Goal: Task Accomplishment & Management: Manage account settings

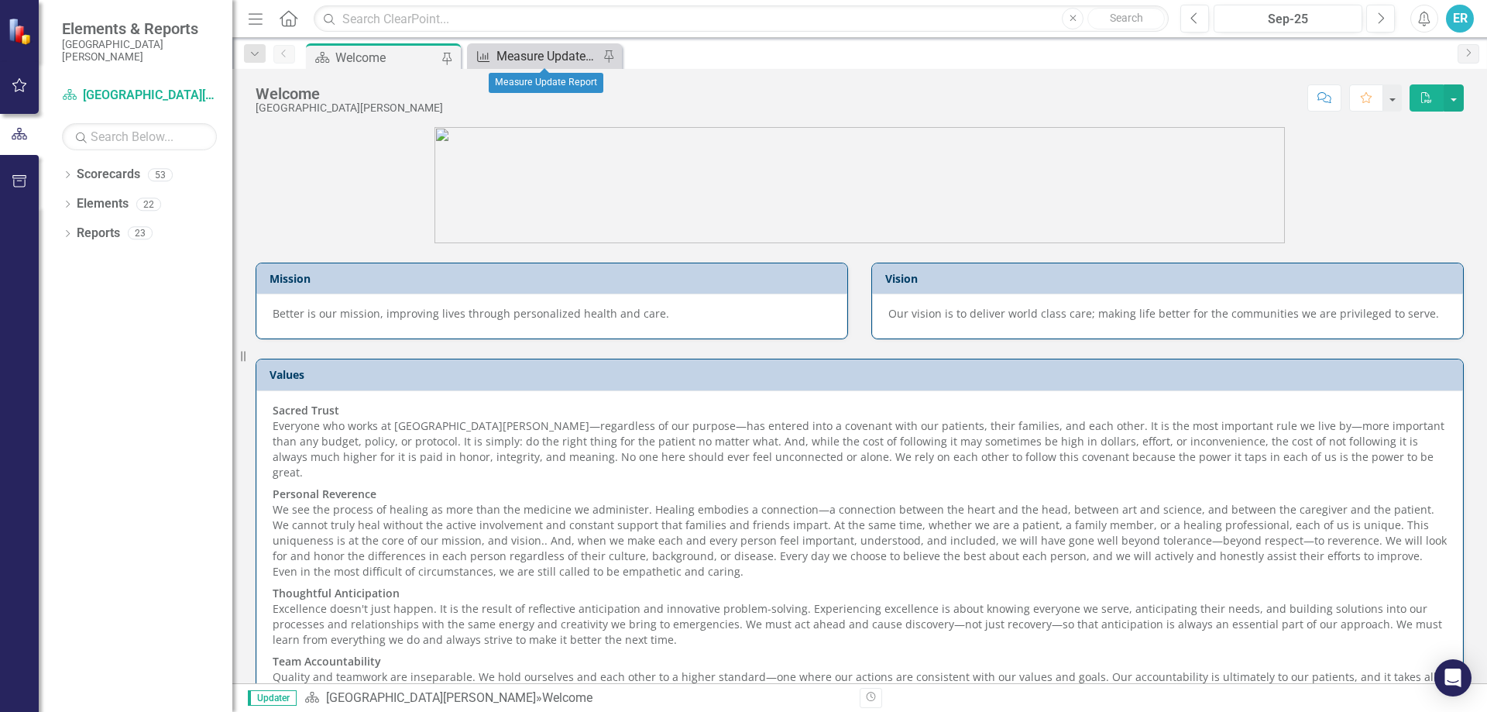
click at [513, 53] on div "Measure Update Report" at bounding box center [547, 55] width 102 height 19
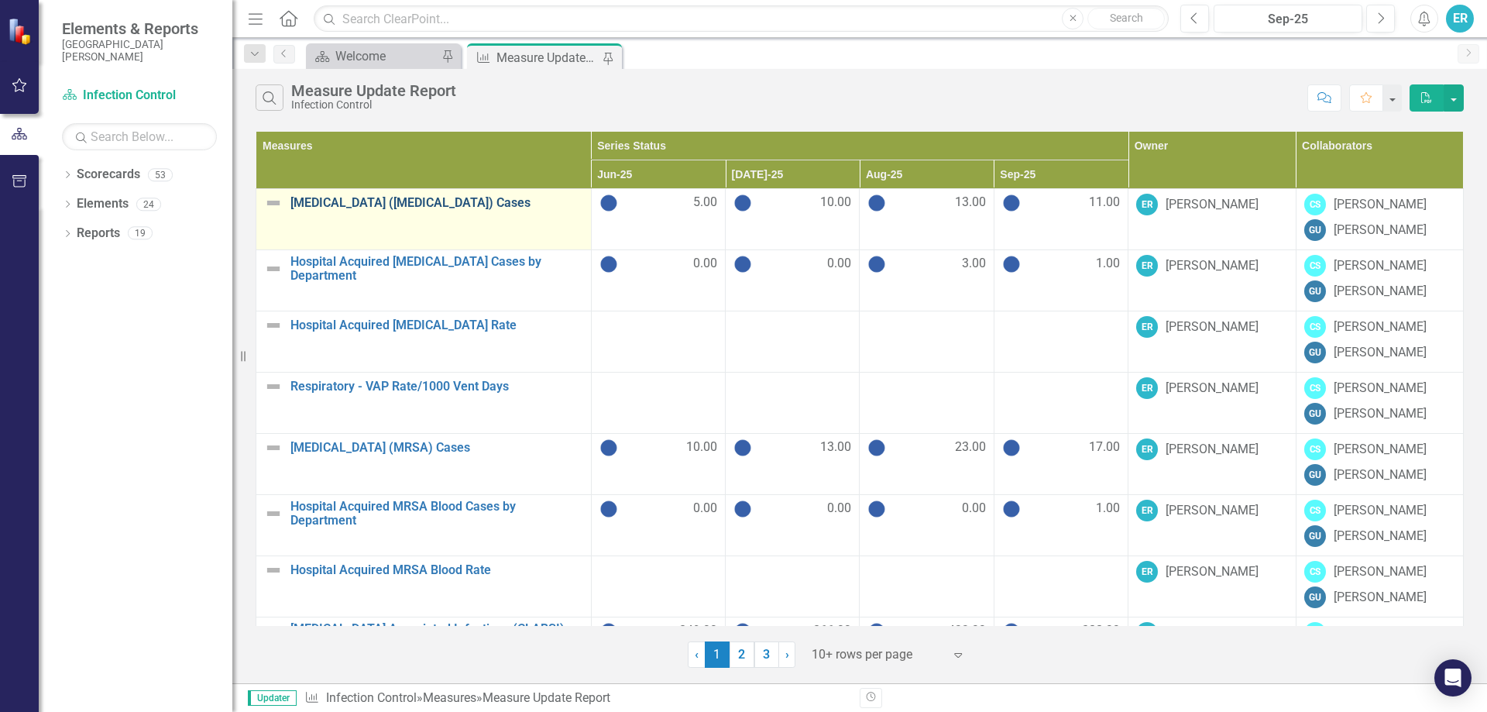
click at [397, 205] on link "[MEDICAL_DATA] ([MEDICAL_DATA]) Cases" at bounding box center [436, 203] width 293 height 14
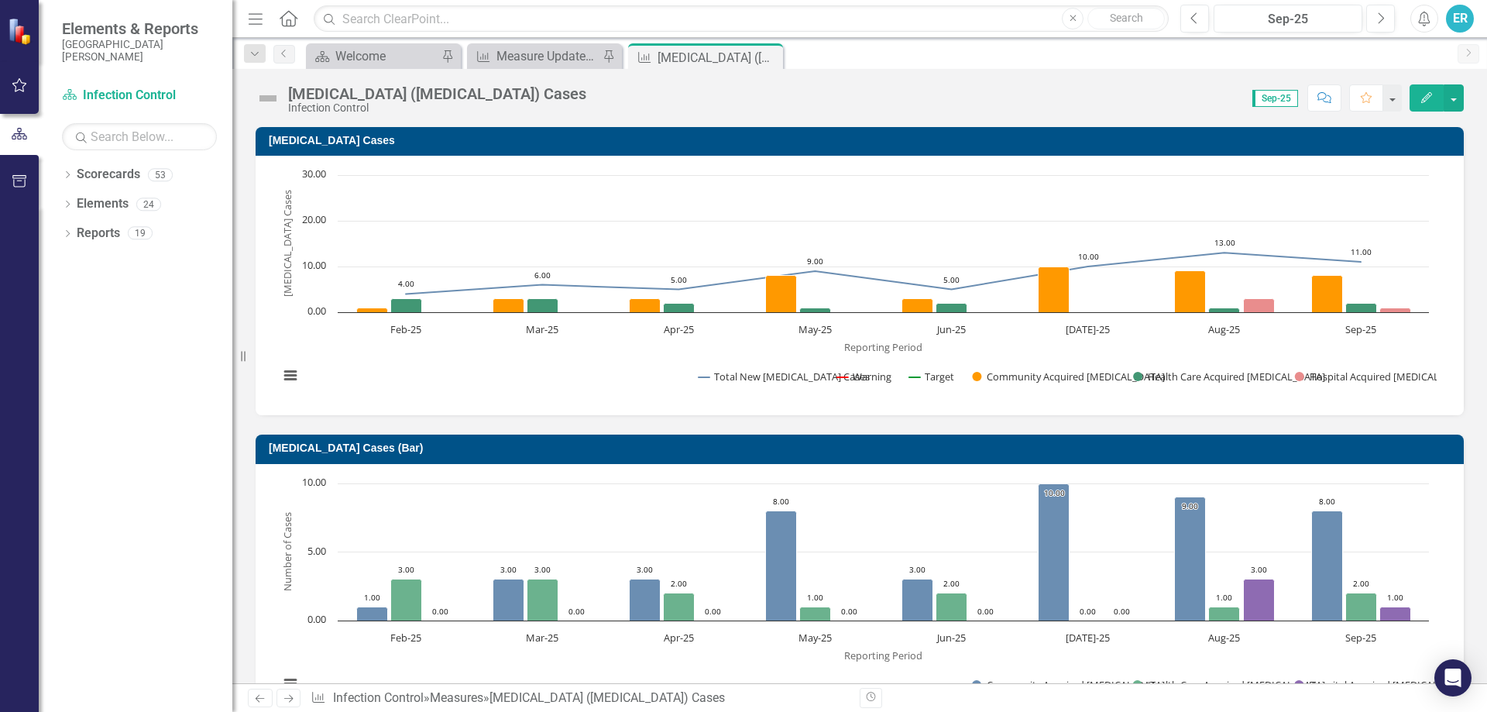
scroll to position [77, 0]
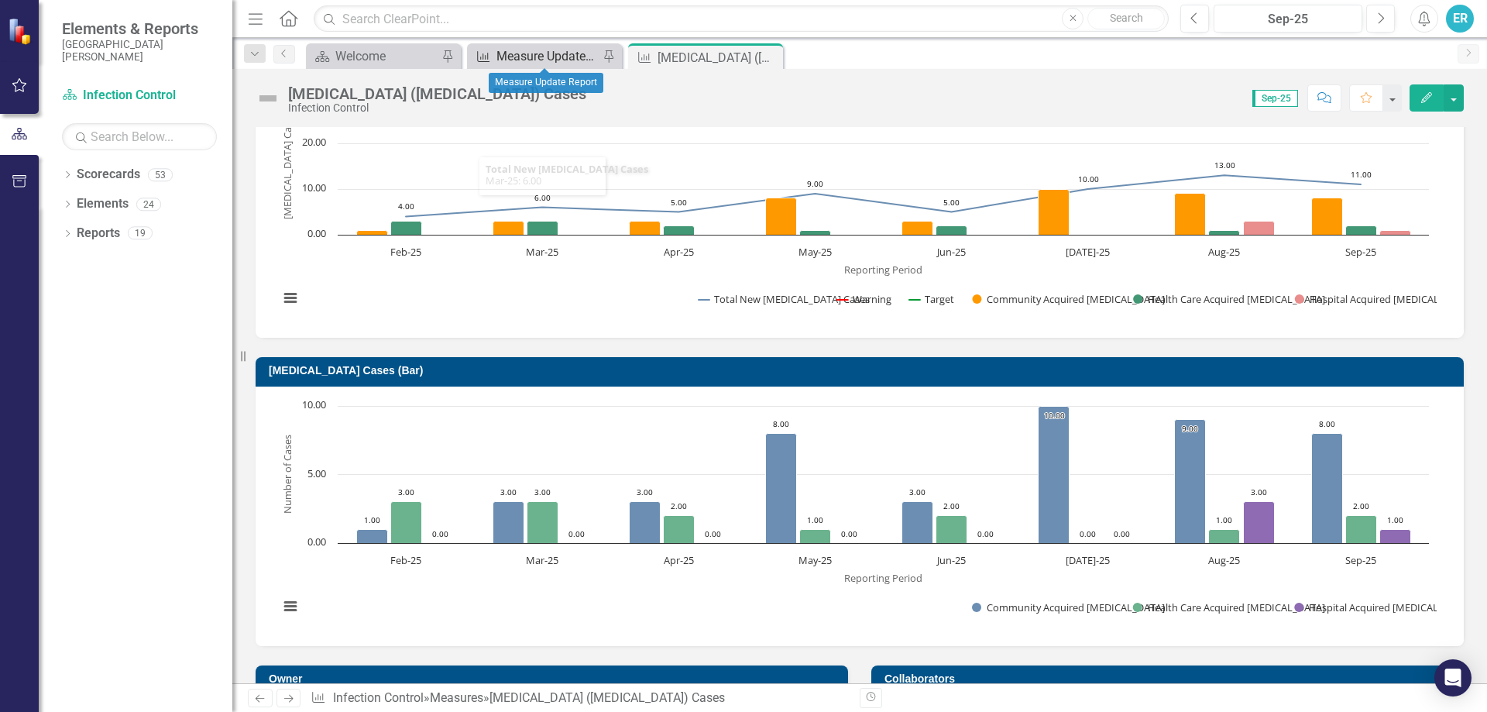
click at [547, 57] on div "Measure Update Report" at bounding box center [547, 55] width 102 height 19
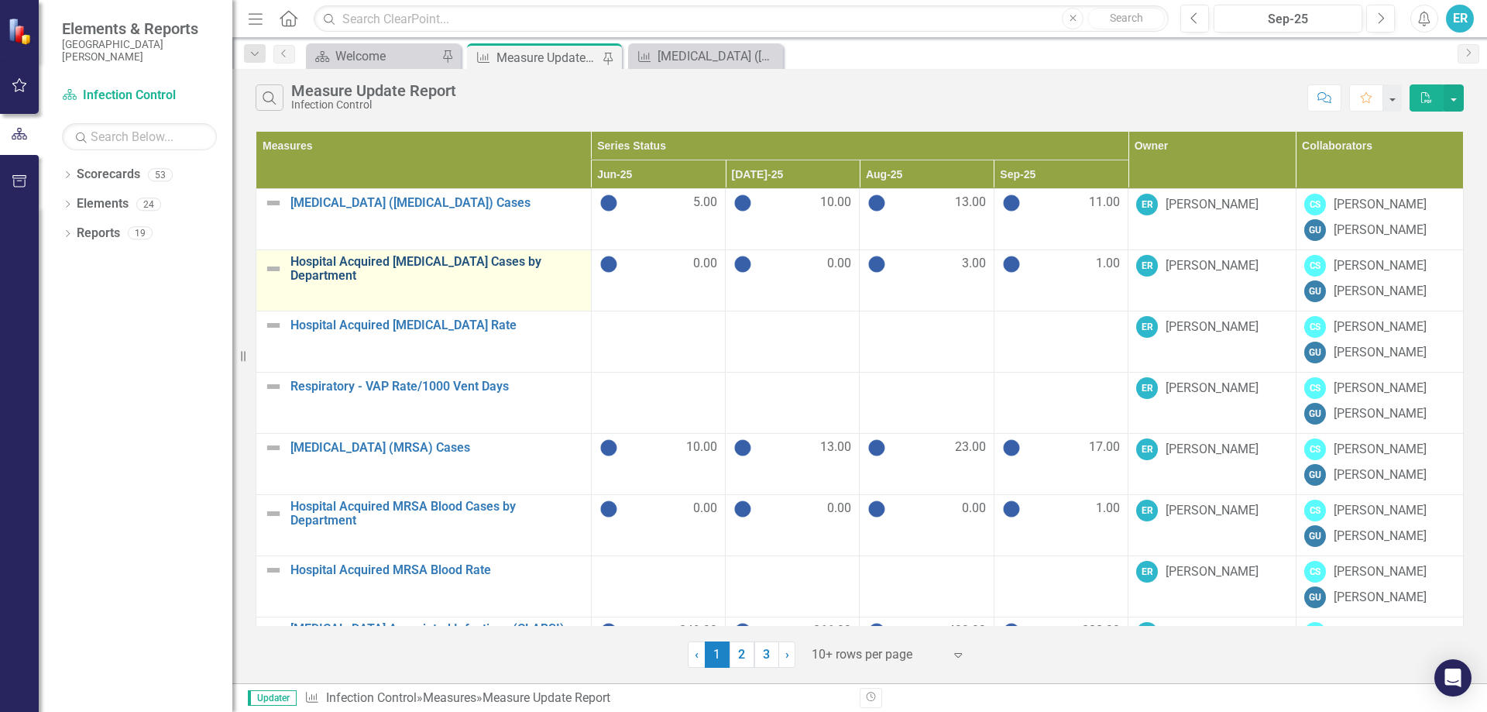
click at [396, 263] on link "Hospital Acquired [MEDICAL_DATA] Cases by Department" at bounding box center [436, 268] width 293 height 27
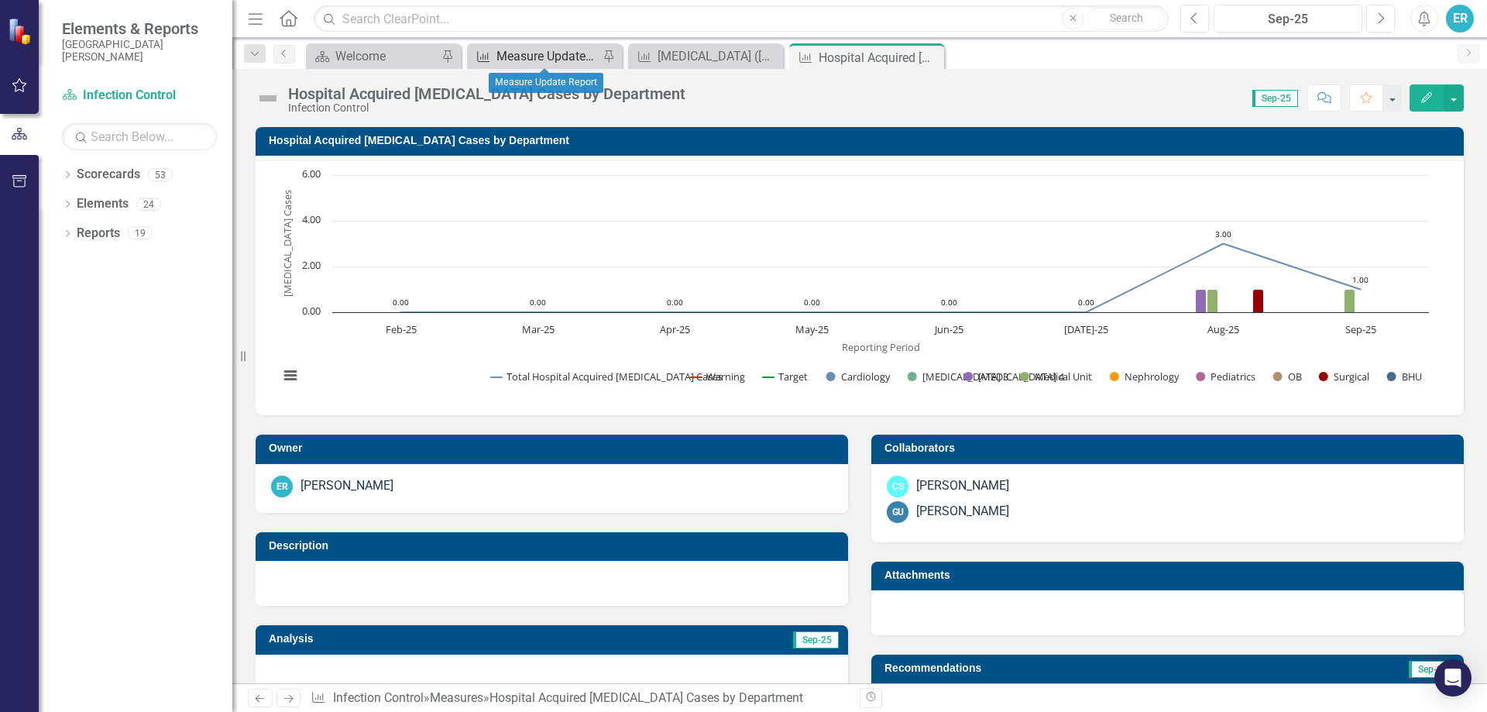
click at [537, 55] on div "Measure Update Report" at bounding box center [547, 55] width 102 height 19
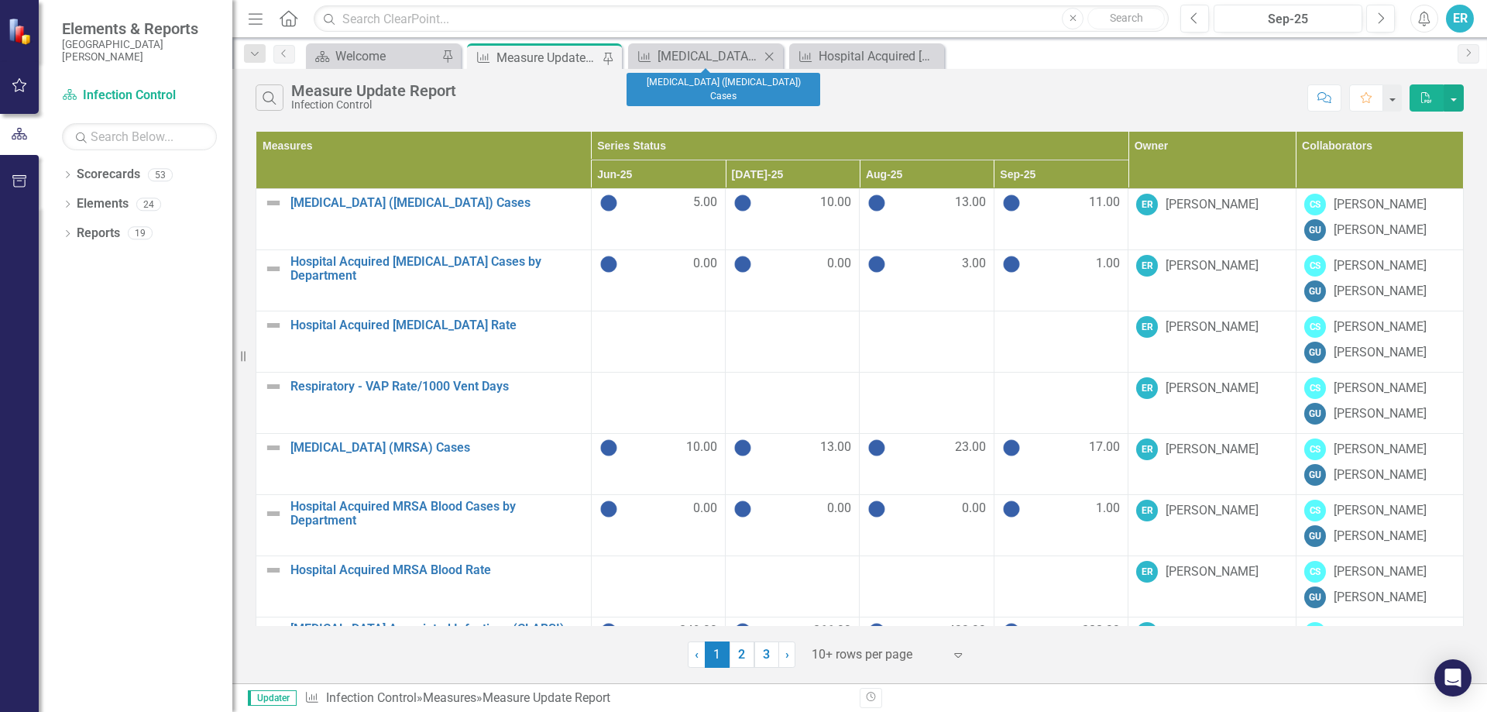
click at [769, 55] on icon "Close" at bounding box center [768, 56] width 15 height 12
click at [770, 60] on icon "Close" at bounding box center [768, 56] width 15 height 12
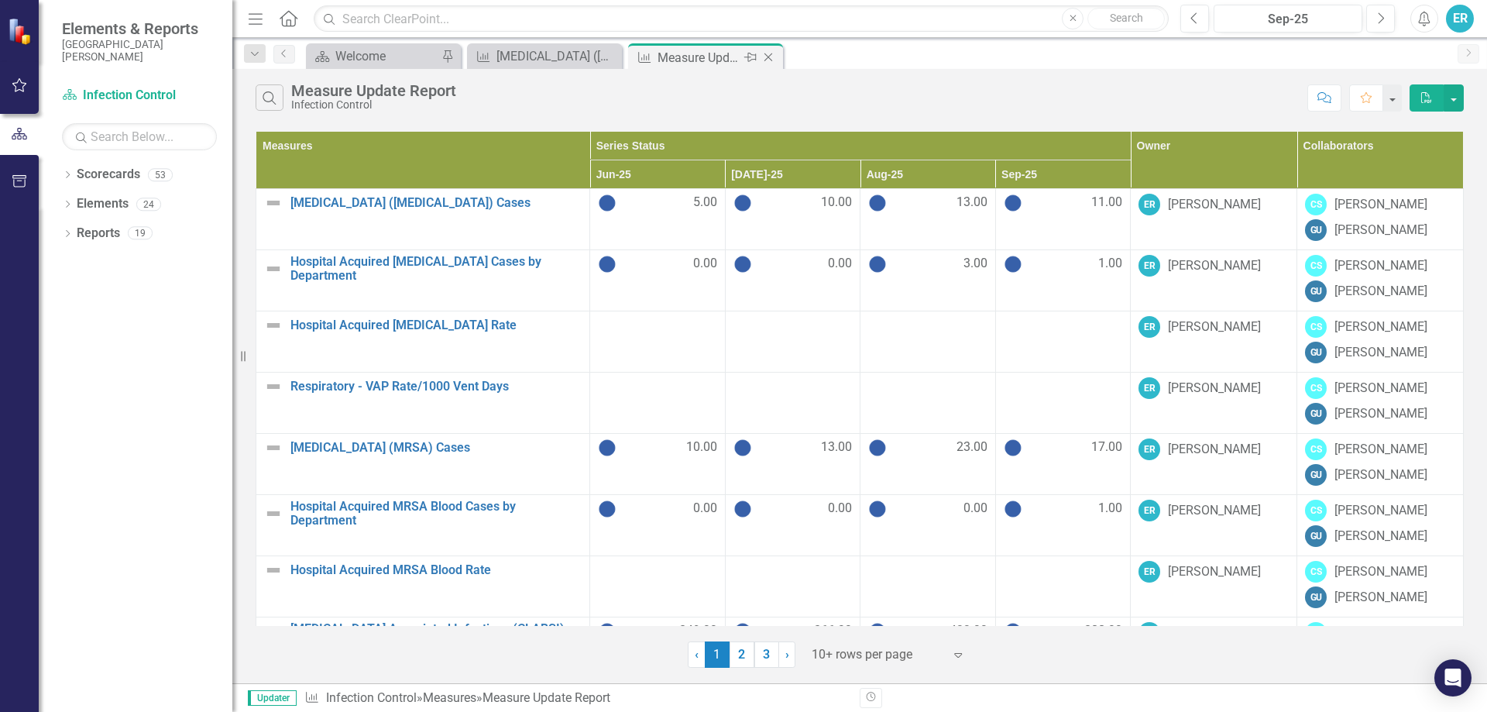
click at [702, 53] on div "Measure Update Report" at bounding box center [699, 57] width 83 height 19
click at [690, 58] on div "Measure Update Report" at bounding box center [699, 57] width 83 height 19
click at [689, 57] on div "Measure Update Report" at bounding box center [699, 57] width 83 height 19
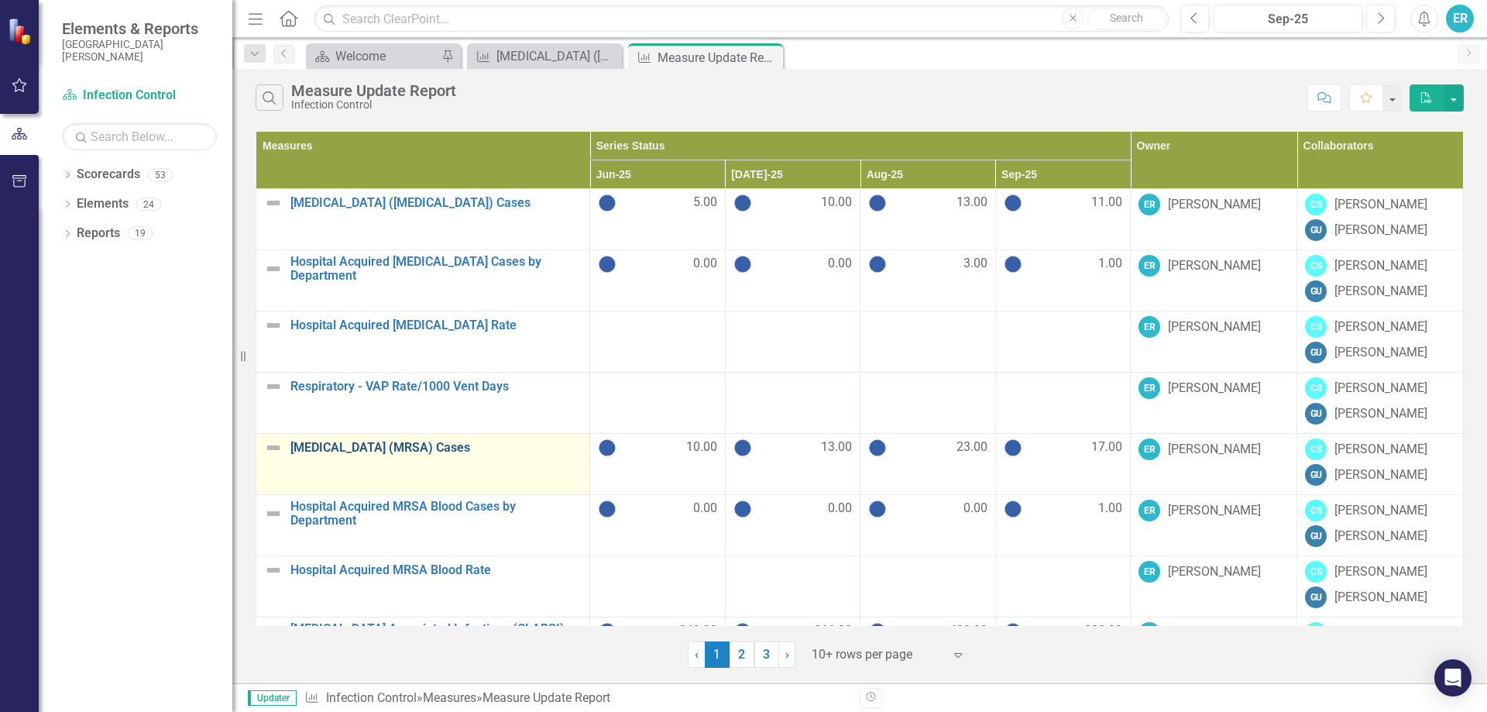
click at [382, 445] on link "[MEDICAL_DATA] (MRSA) Cases" at bounding box center [435, 448] width 291 height 14
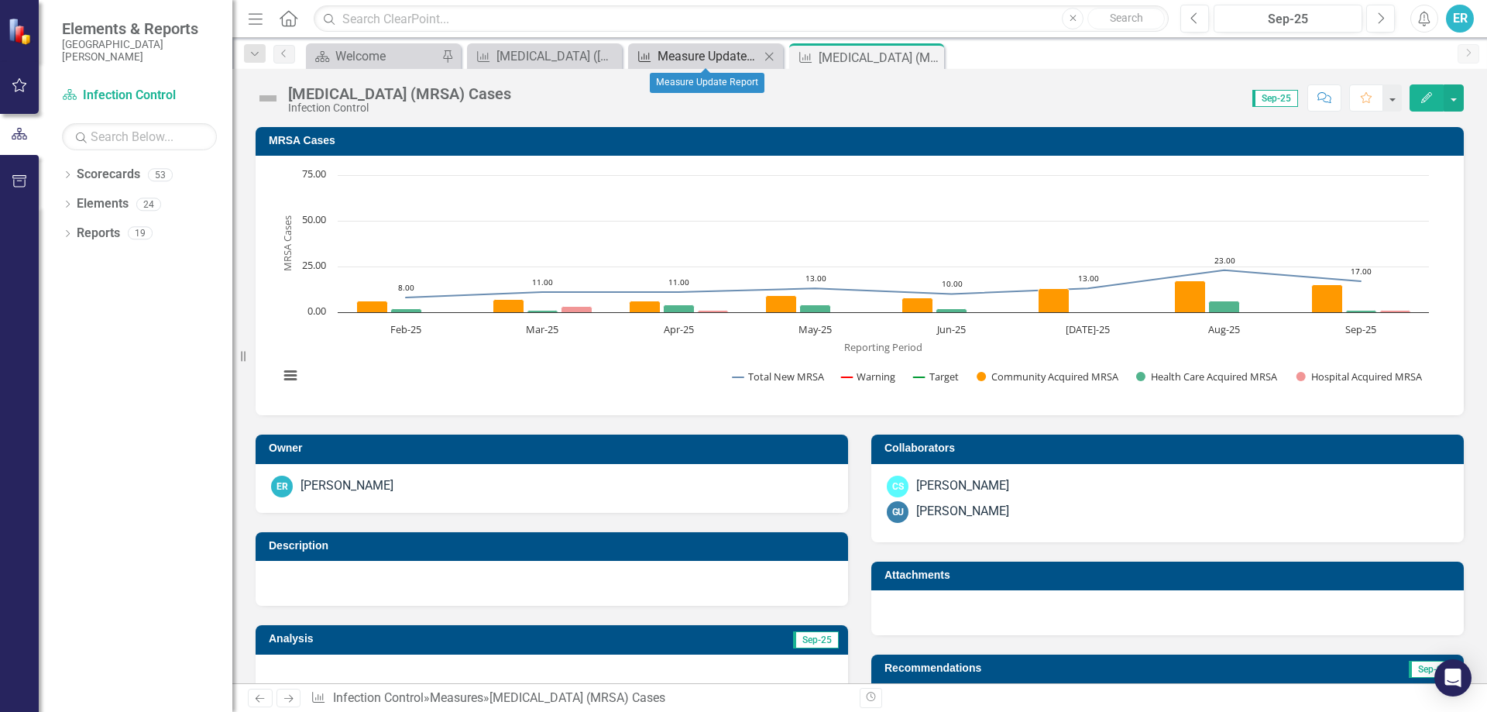
click at [679, 58] on div "Measure Update Report" at bounding box center [709, 55] width 102 height 19
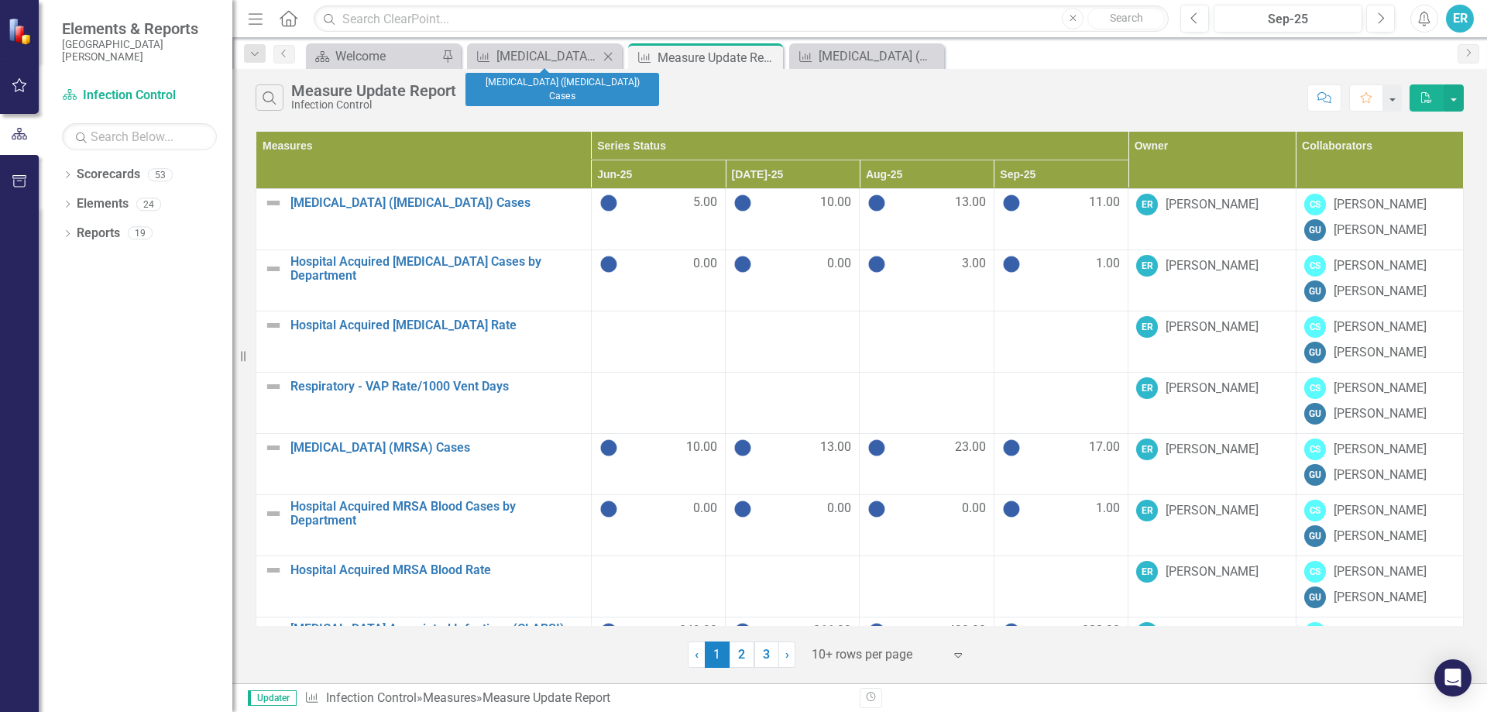
click at [604, 57] on icon "Close" at bounding box center [607, 56] width 15 height 12
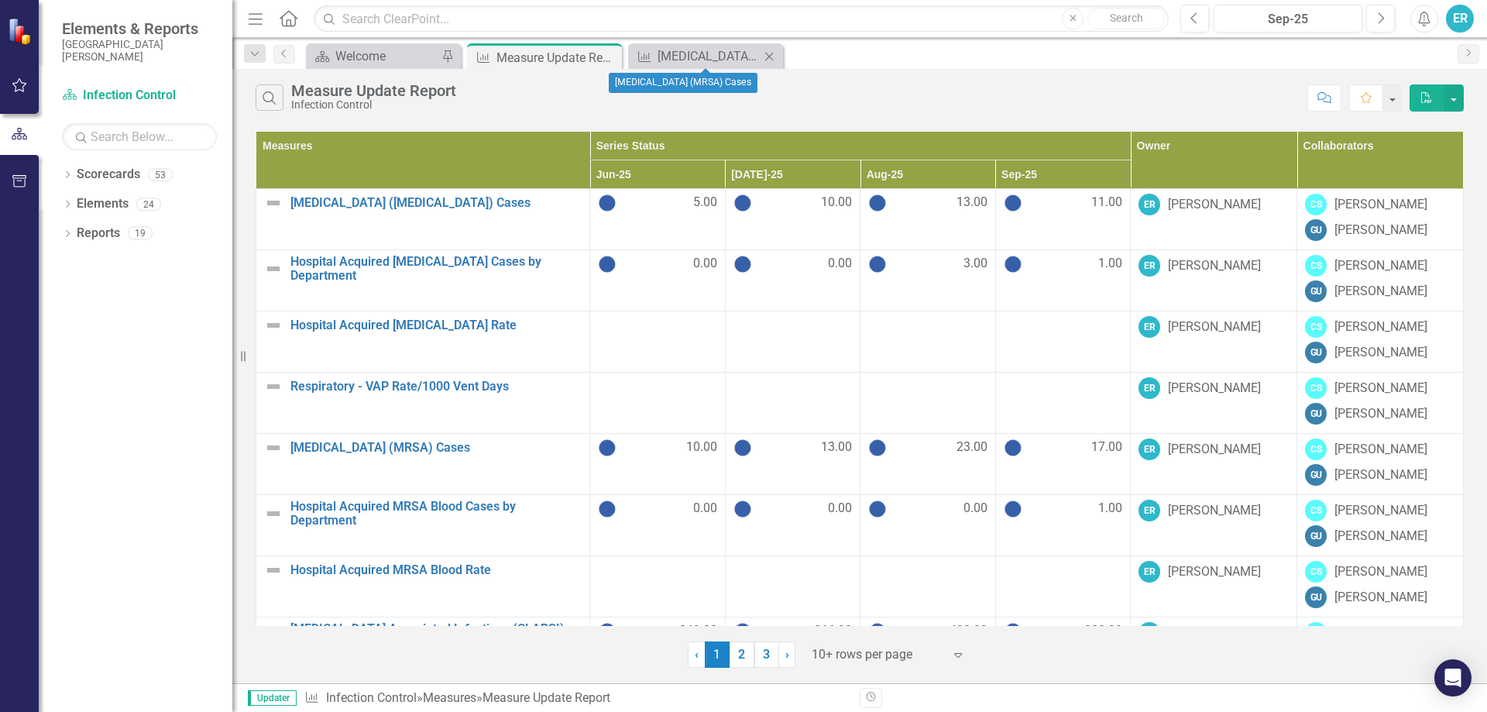
click at [768, 54] on icon at bounding box center [769, 56] width 9 height 9
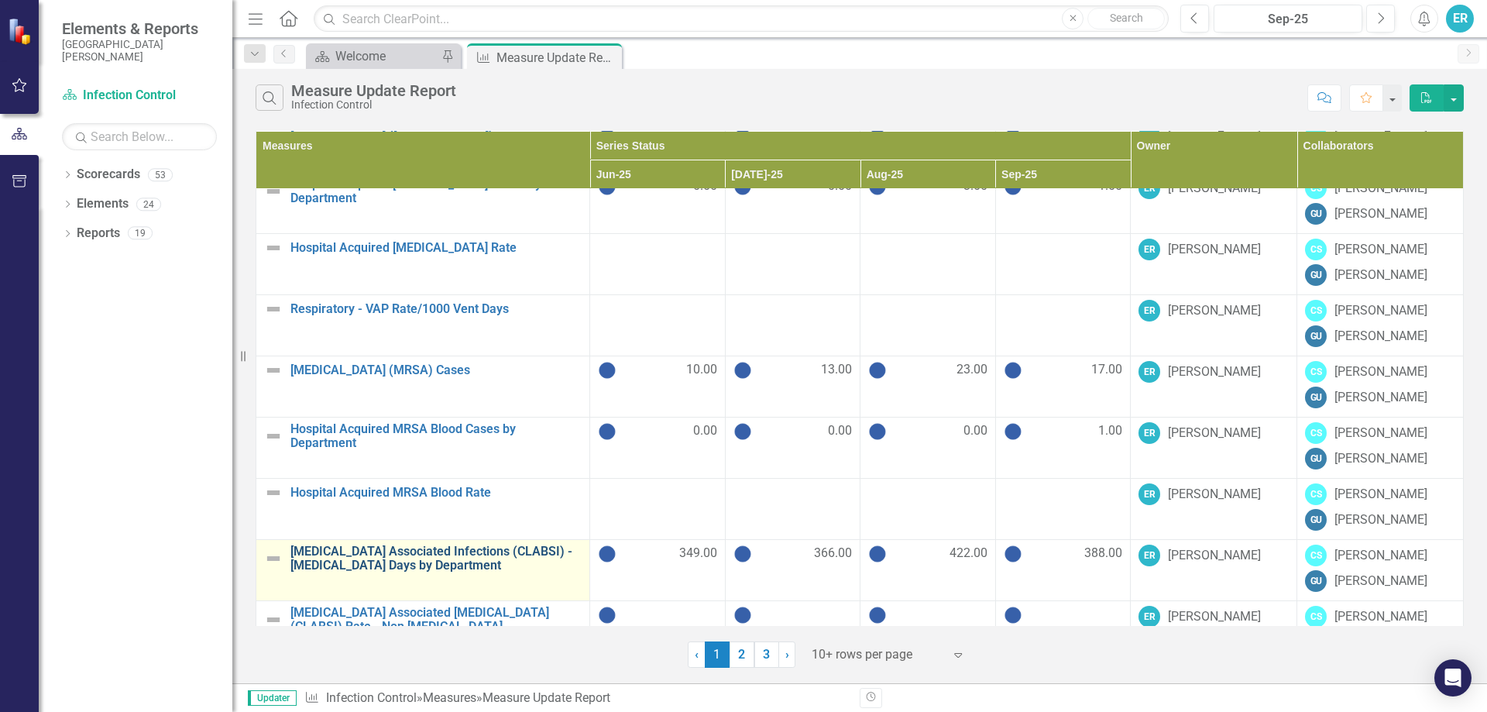
scroll to position [175, 0]
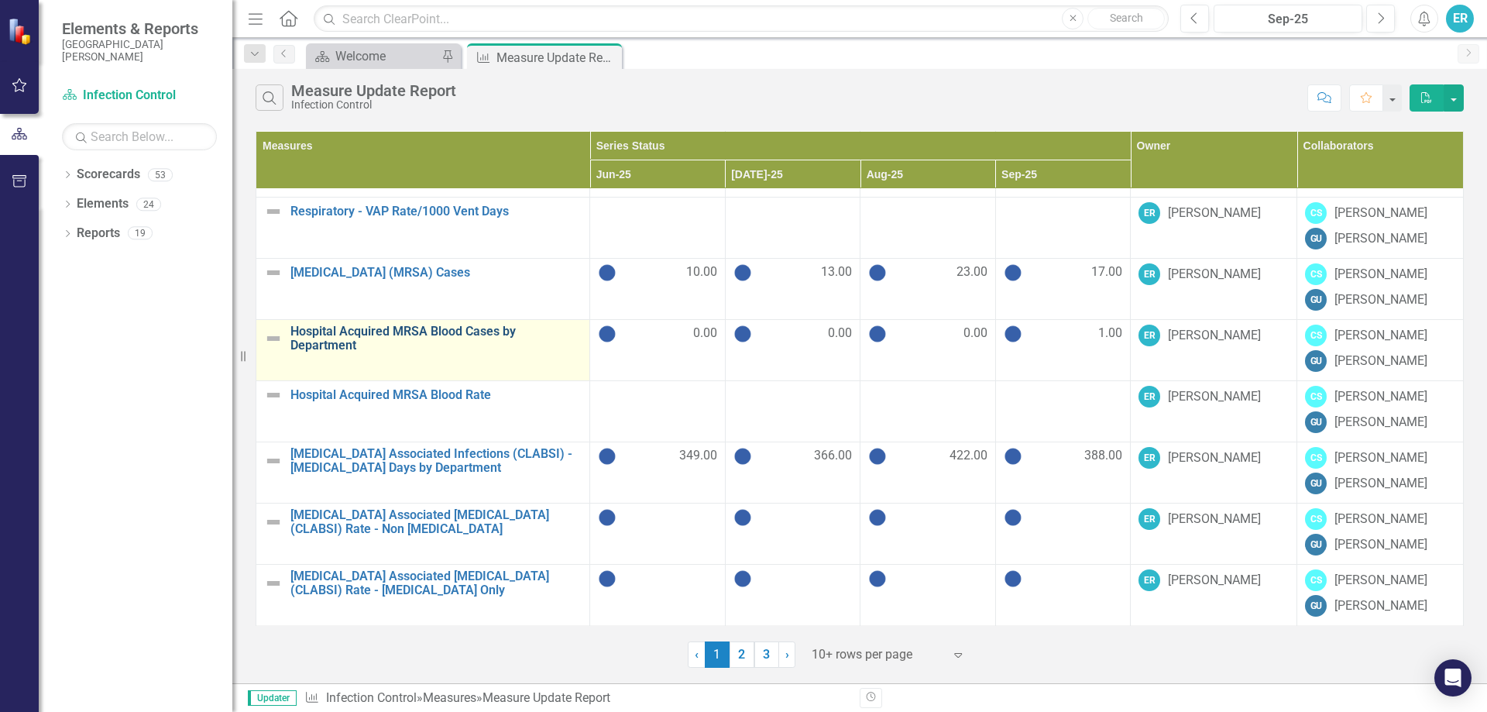
click at [343, 340] on link "Hospital Acquired MRSA Blood Cases by Department" at bounding box center [435, 338] width 291 height 27
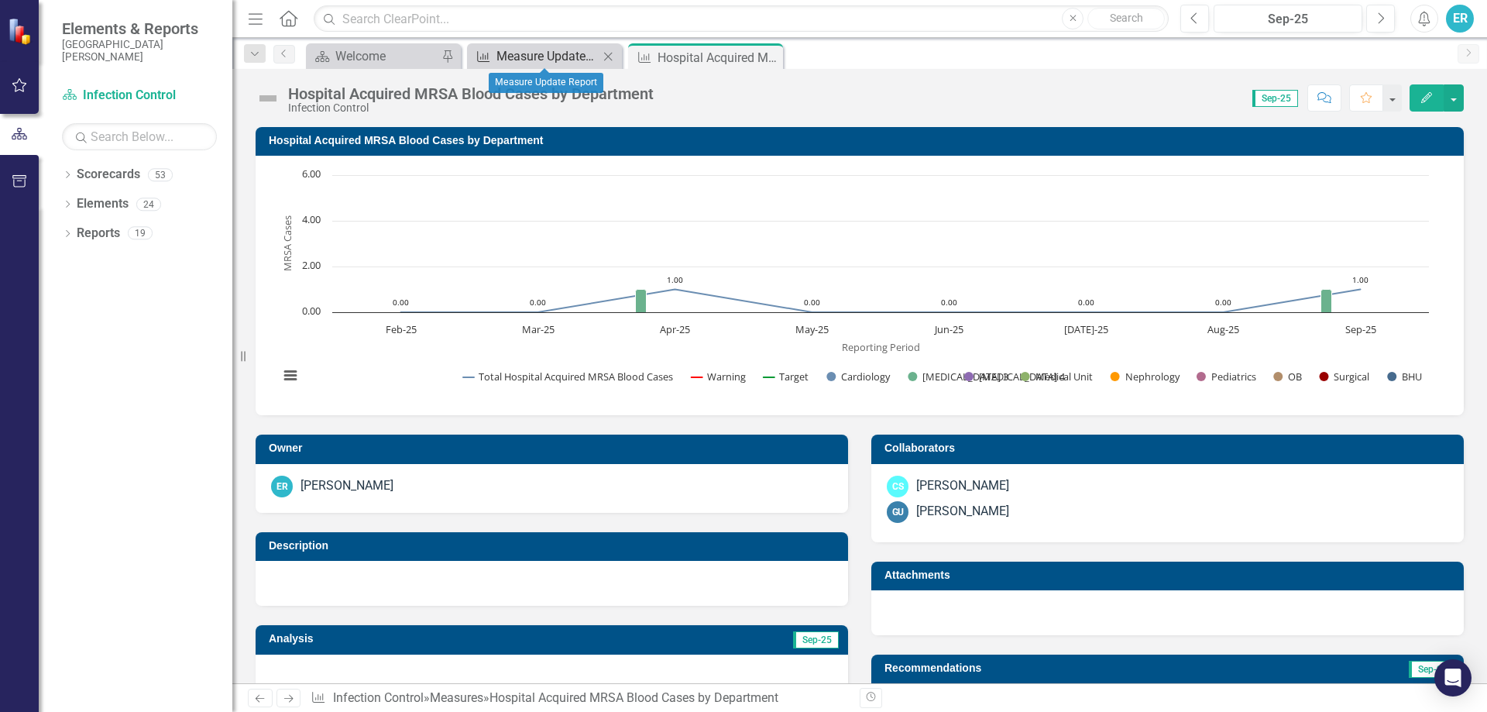
click at [590, 55] on div "Measure Update Report" at bounding box center [547, 55] width 102 height 19
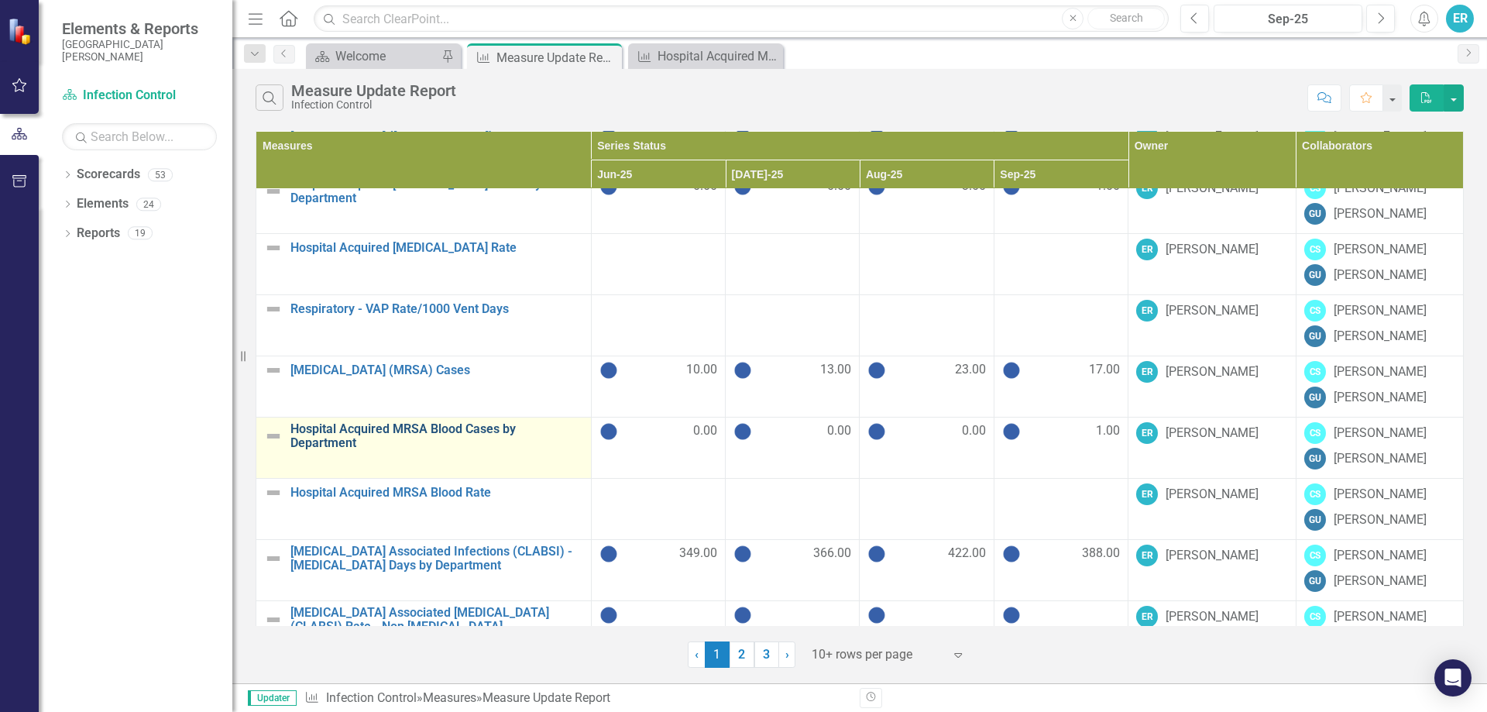
scroll to position [155, 0]
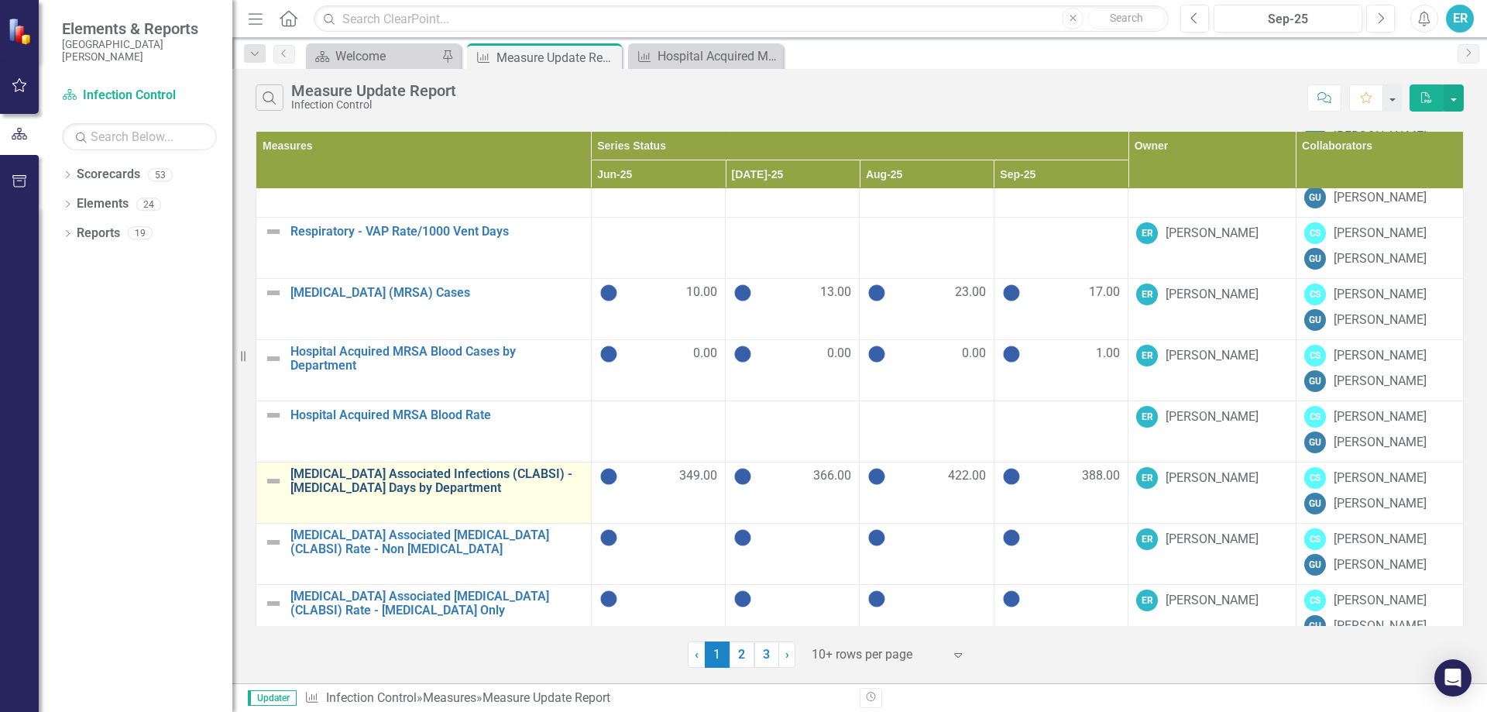
click at [426, 482] on link "[MEDICAL_DATA] Associated Infections (CLABSI) - [MEDICAL_DATA] Days by Departme…" at bounding box center [436, 480] width 293 height 27
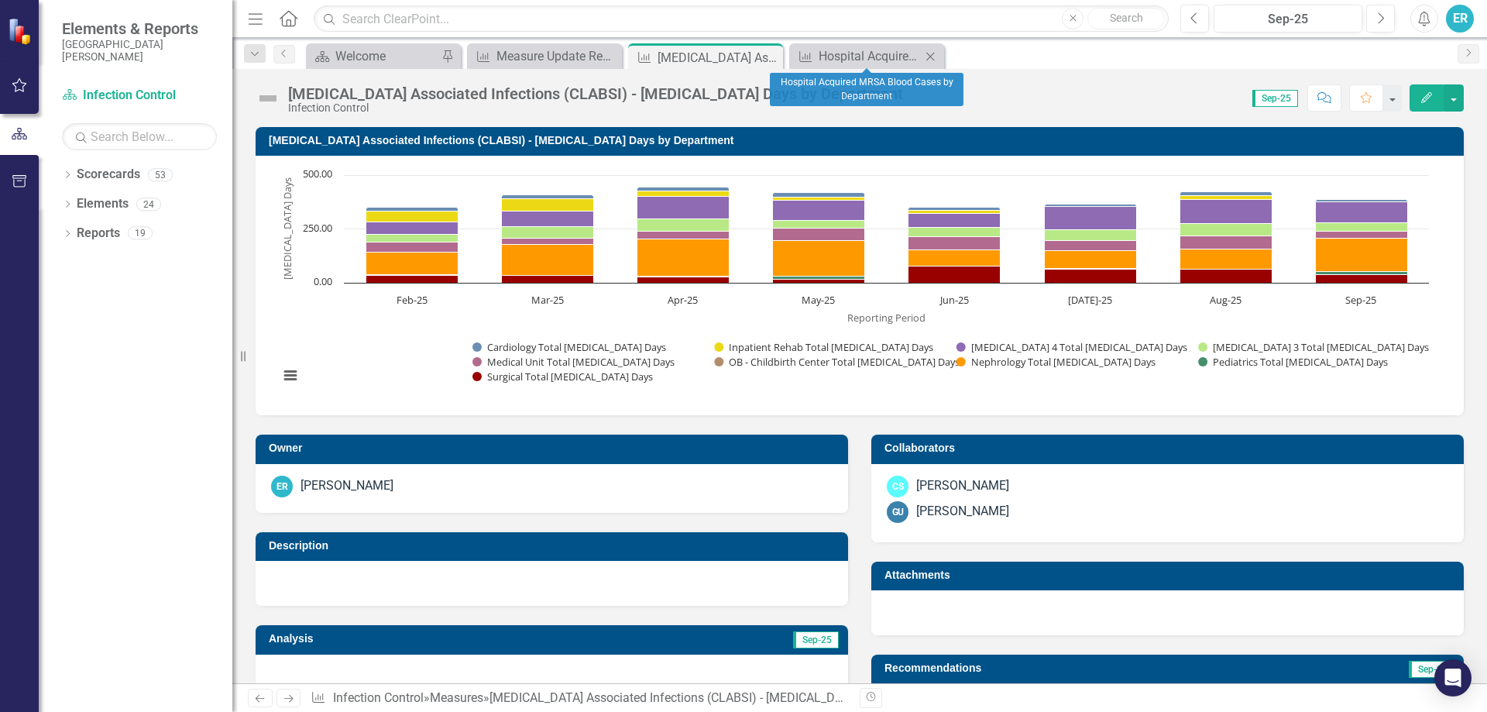
click at [932, 58] on icon "Close" at bounding box center [929, 56] width 15 height 12
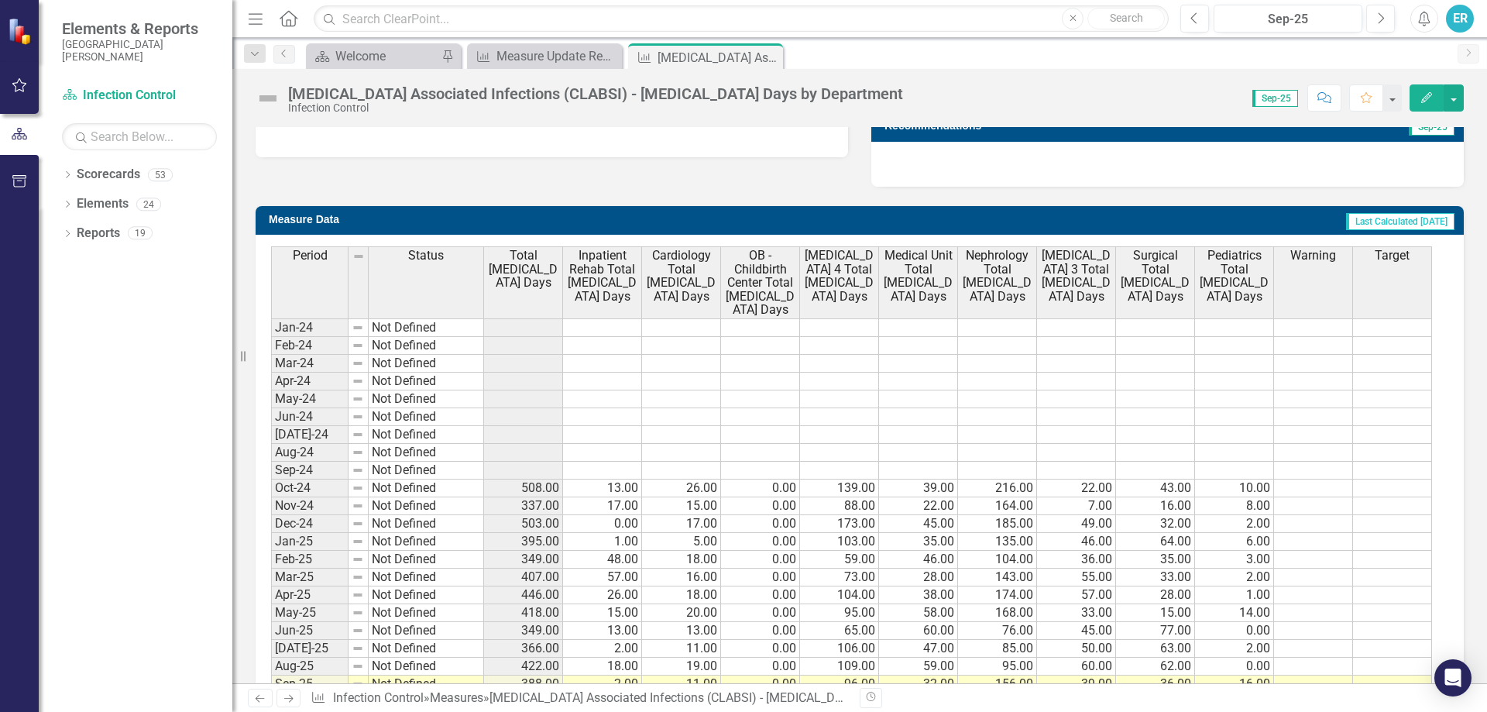
scroll to position [644, 0]
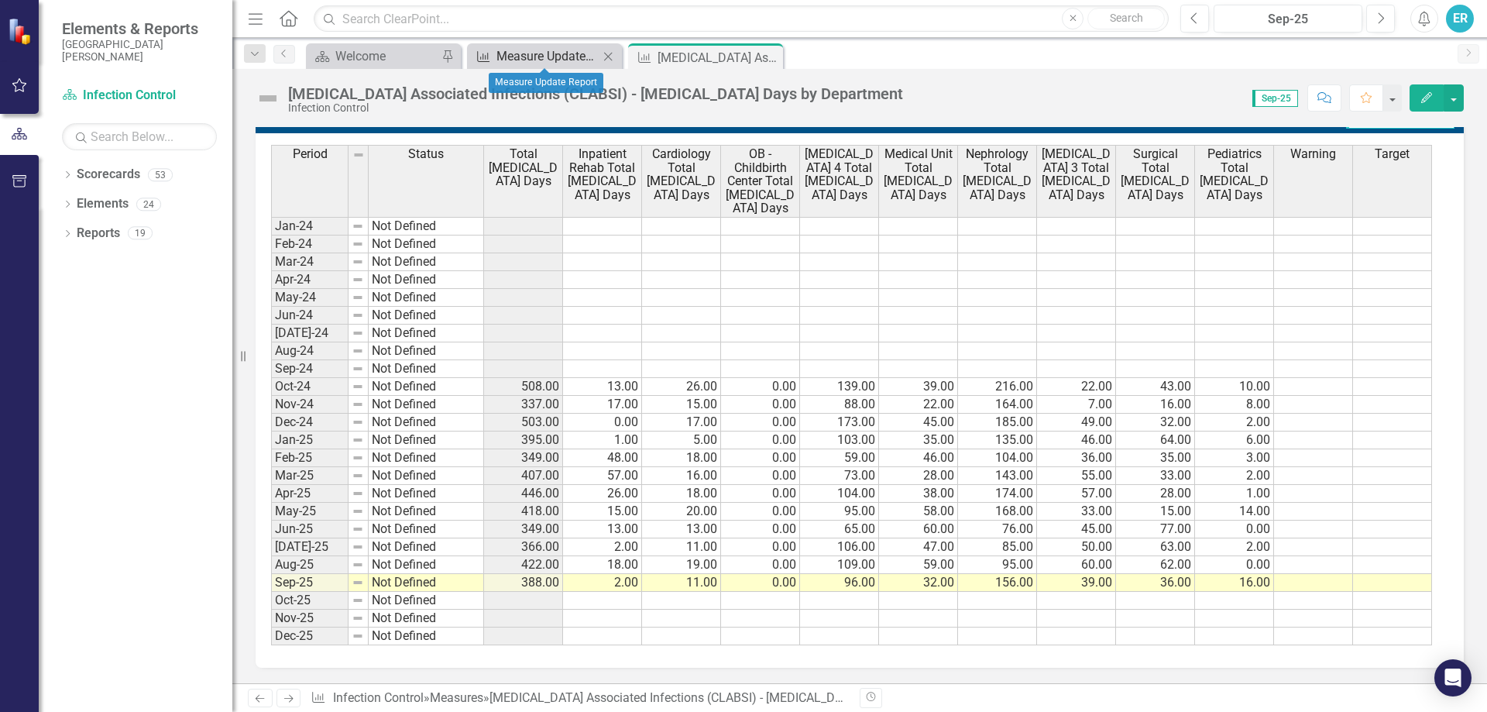
click at [527, 53] on div "Measure Update Report" at bounding box center [547, 55] width 102 height 19
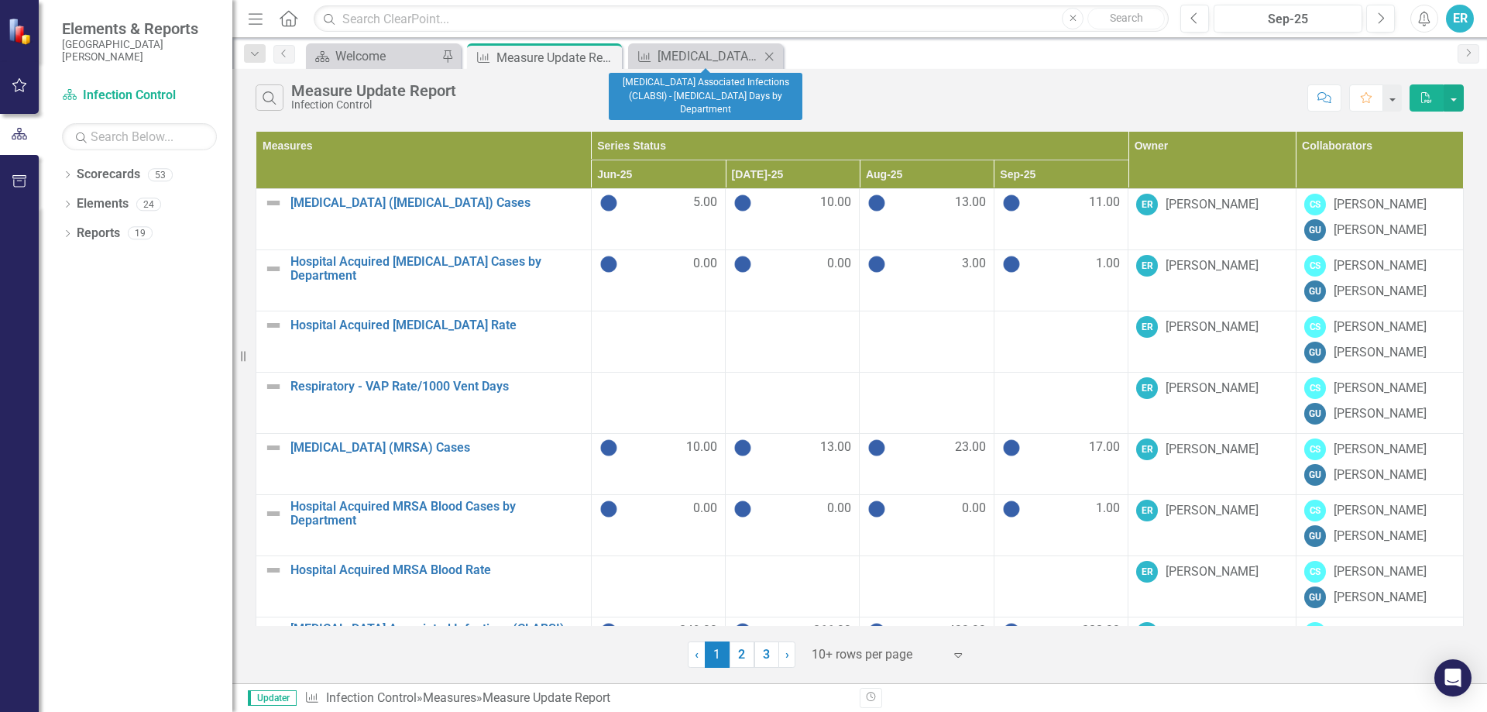
click at [770, 53] on icon "Close" at bounding box center [768, 56] width 15 height 12
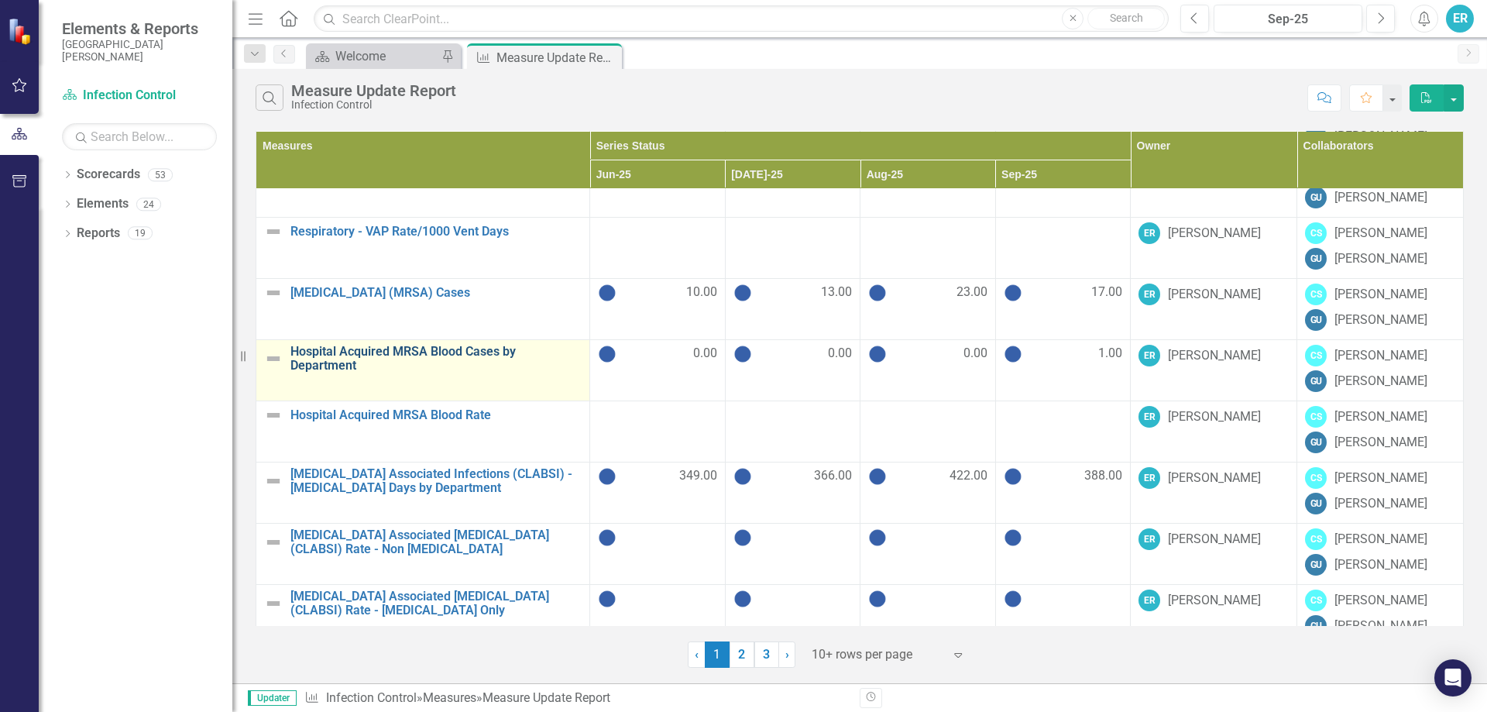
scroll to position [175, 0]
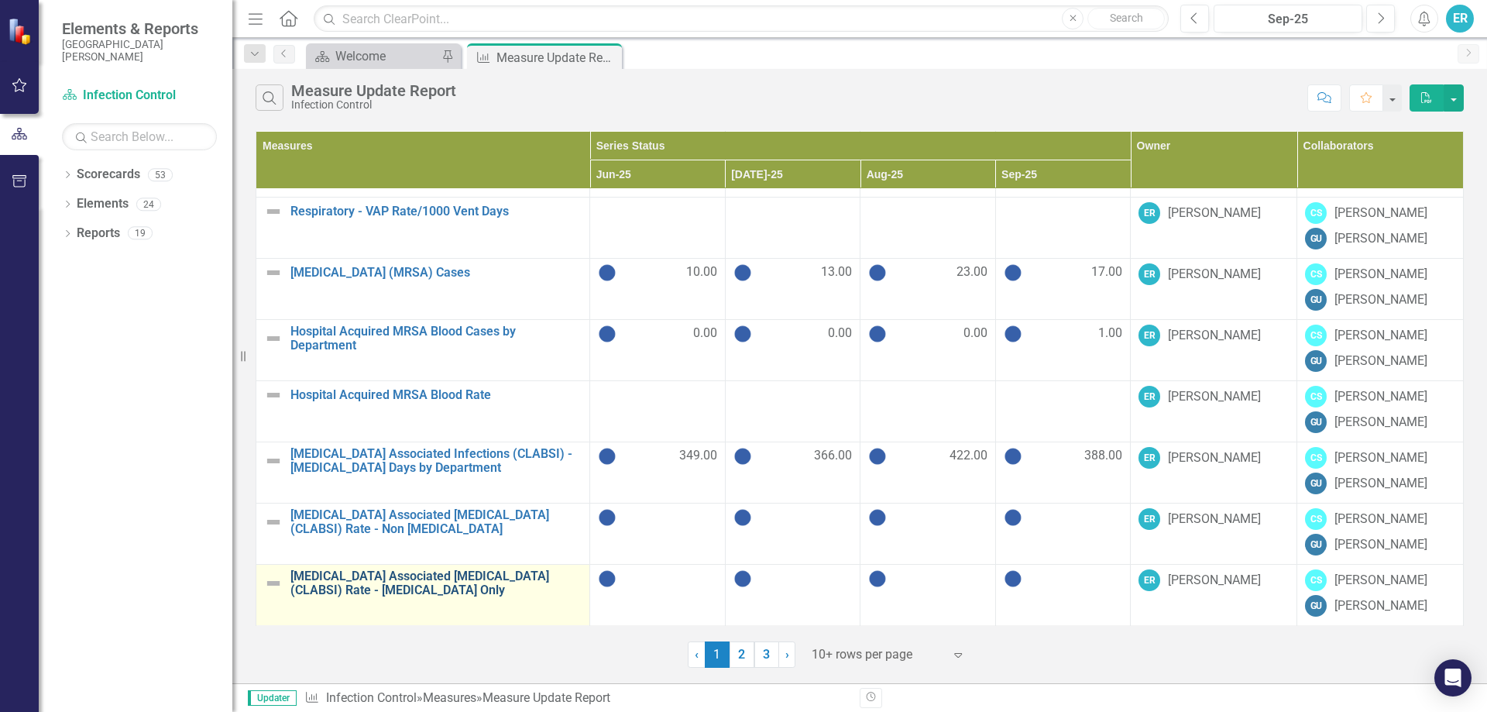
click at [389, 583] on link "[MEDICAL_DATA] Associated [MEDICAL_DATA] (CLABSI) Rate - [MEDICAL_DATA] Only" at bounding box center [435, 582] width 291 height 27
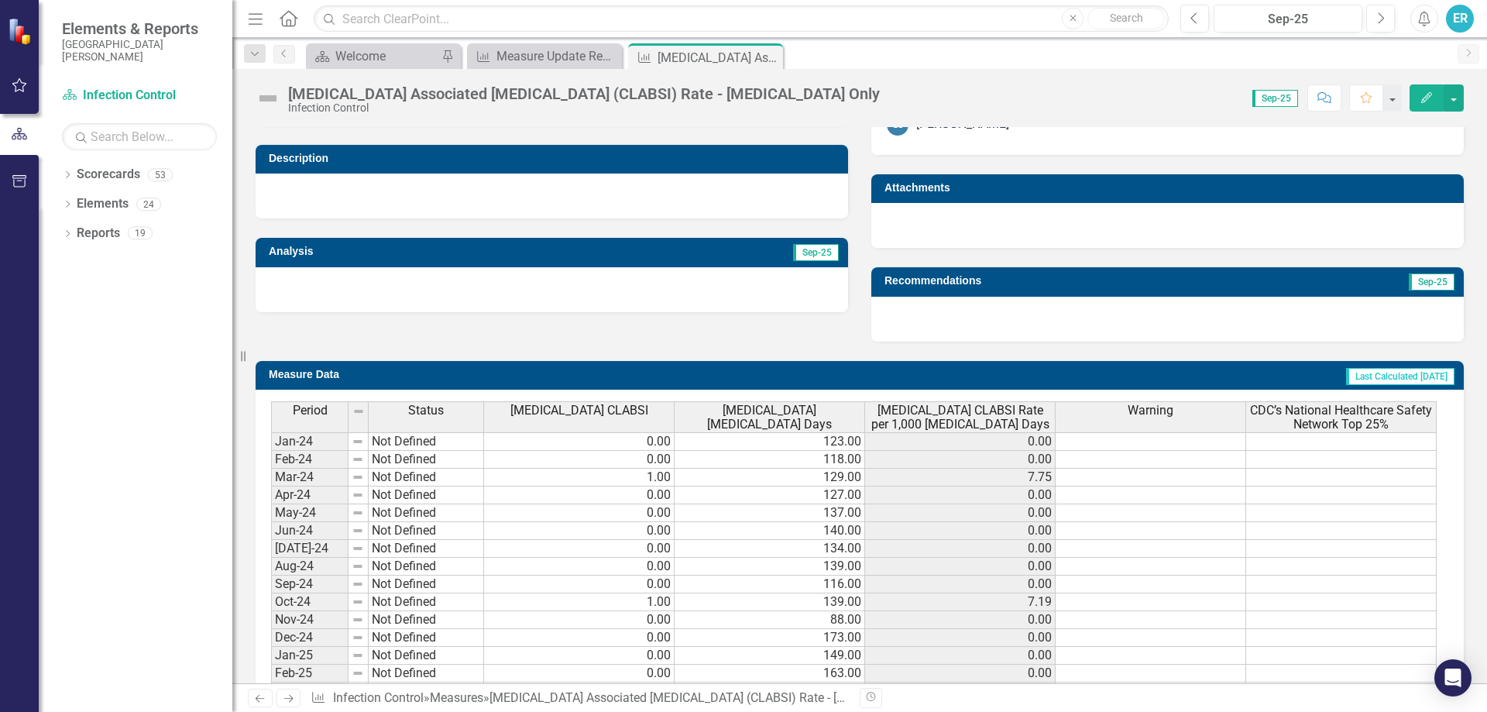
scroll to position [603, 0]
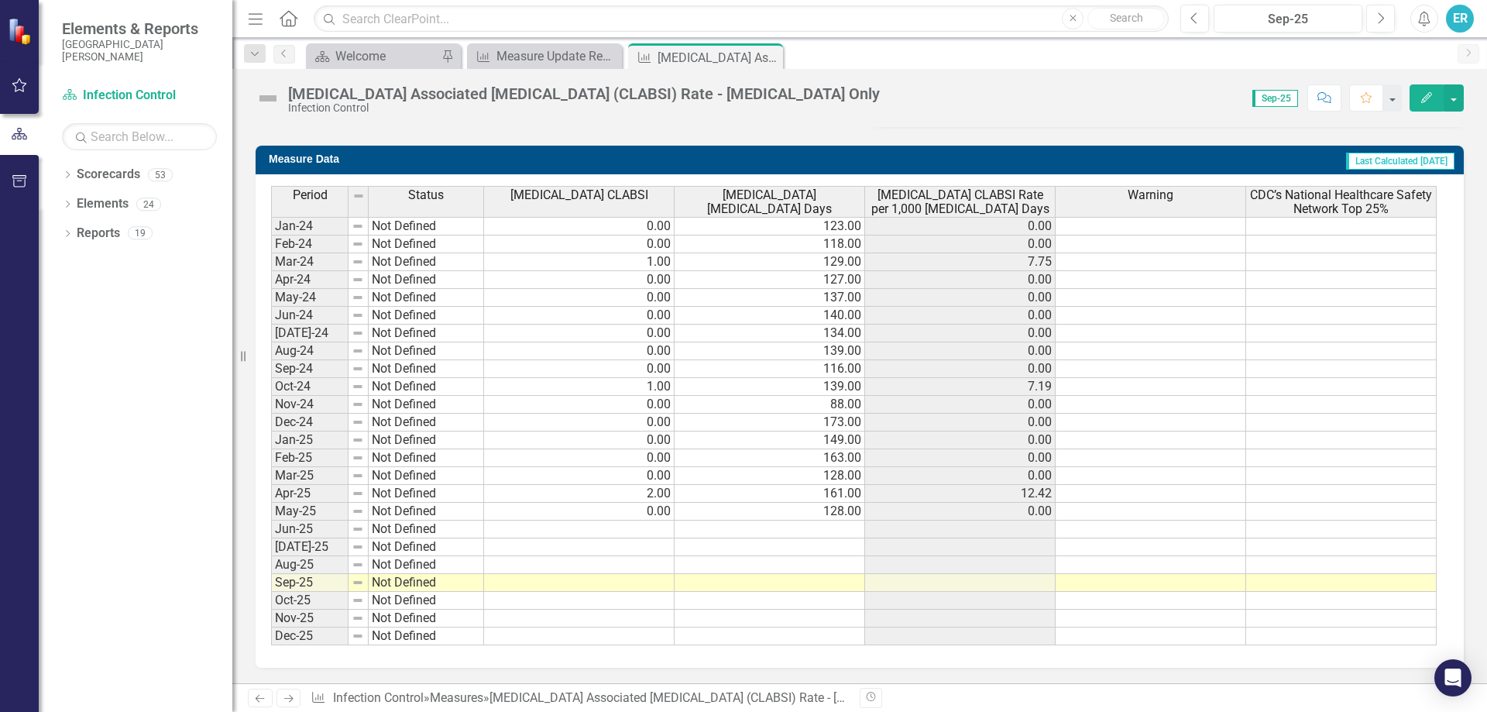
click at [618, 527] on td at bounding box center [579, 529] width 191 height 18
type textarea "0"
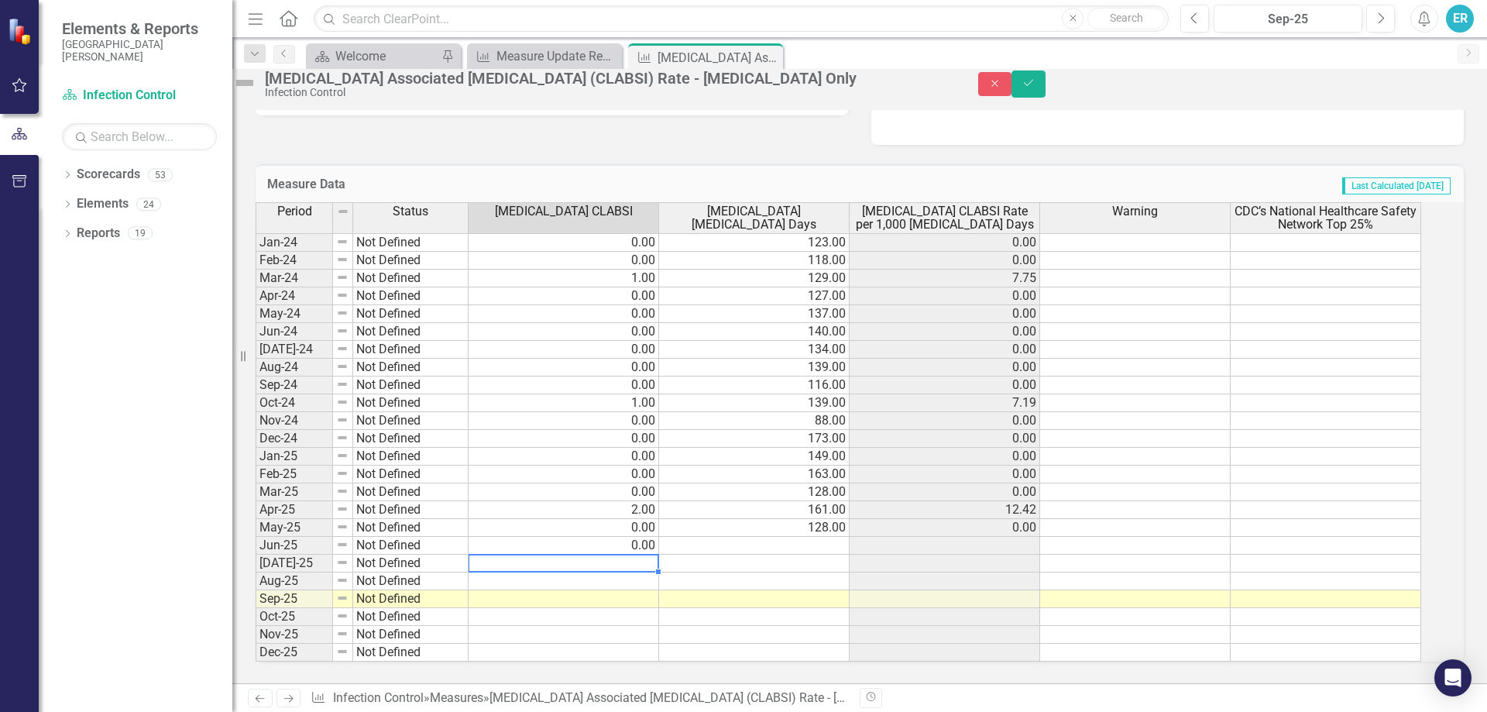
type textarea "1"
type textarea "0"
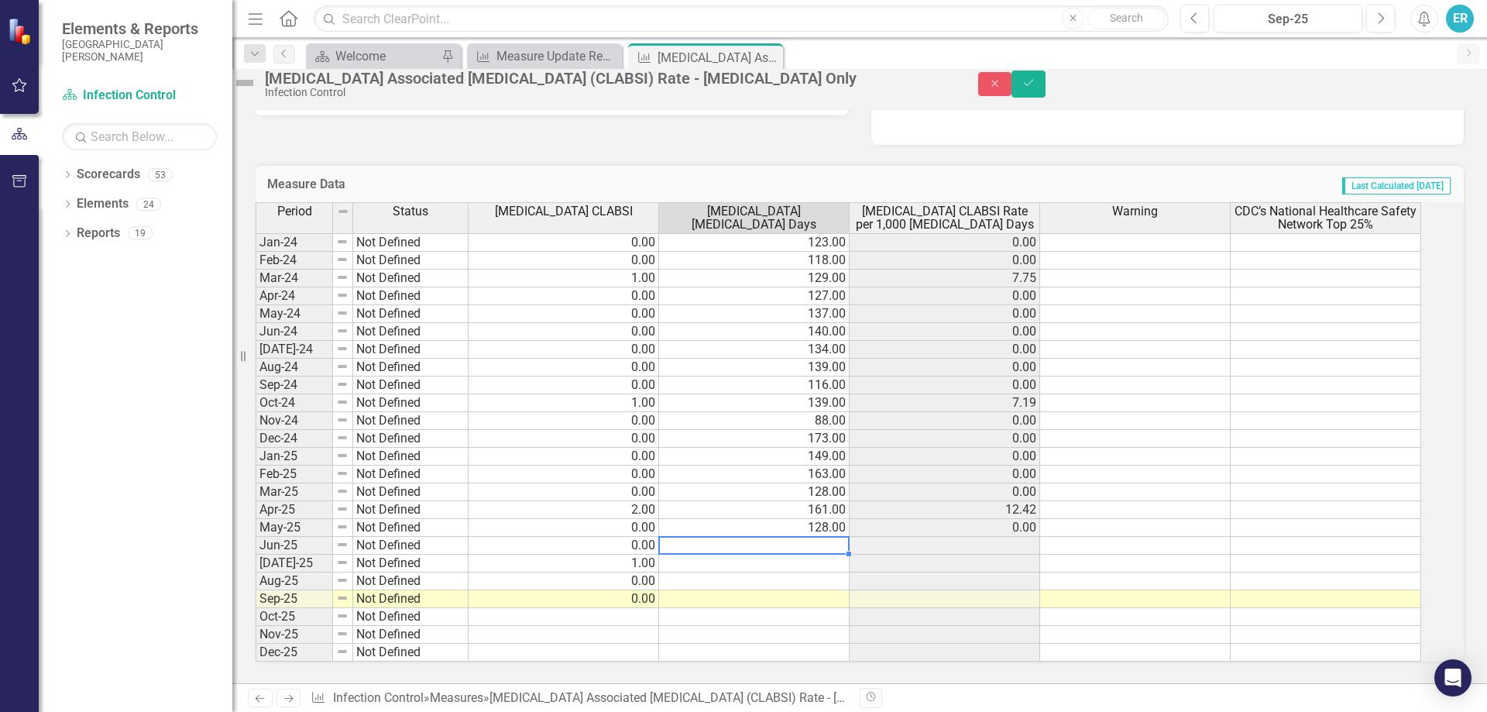
click at [850, 537] on td at bounding box center [754, 546] width 191 height 18
type textarea "351"
click at [796, 538] on textarea at bounding box center [753, 545] width 191 height 19
type textarea "110"
click at [832, 555] on td at bounding box center [754, 564] width 191 height 18
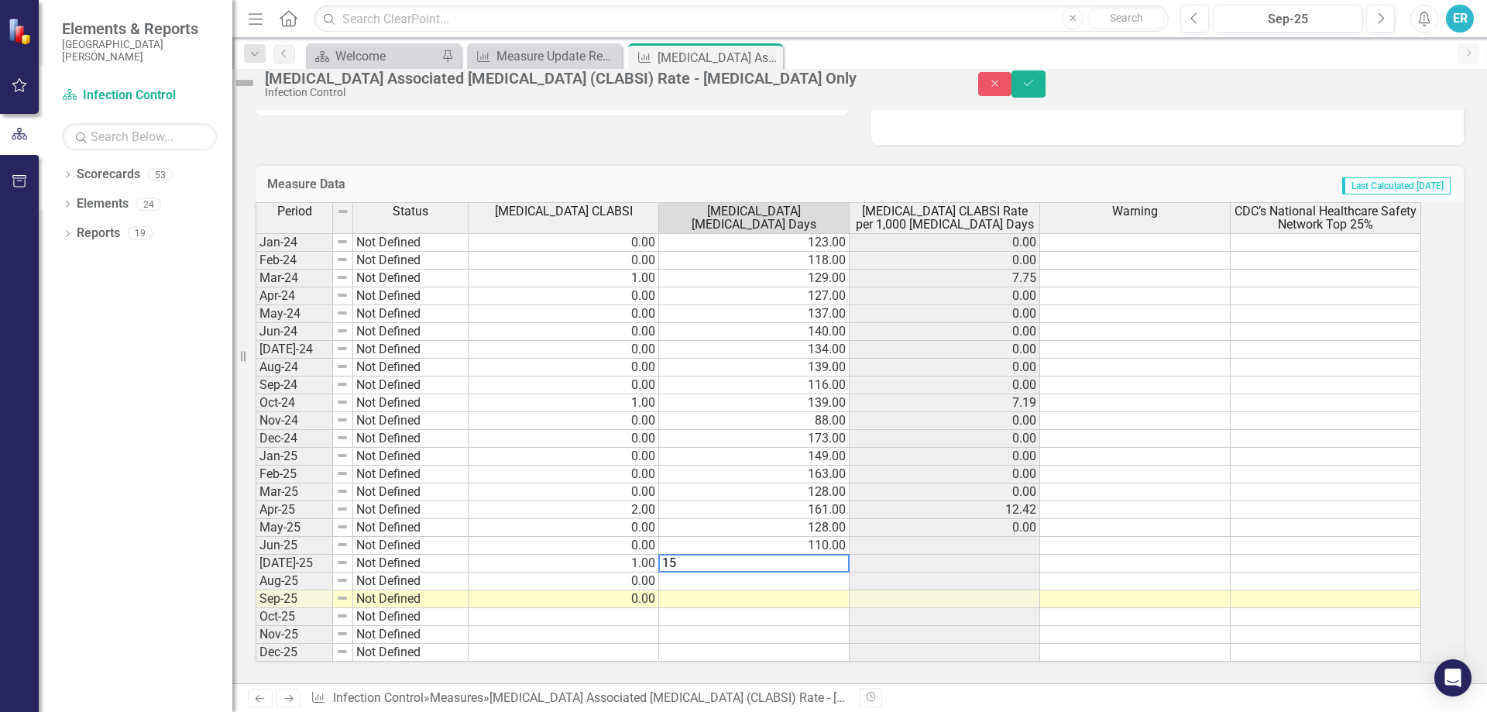
type textarea "156"
click at [811, 573] on td at bounding box center [754, 581] width 191 height 18
click at [809, 590] on td at bounding box center [754, 599] width 191 height 18
click at [850, 590] on td at bounding box center [754, 599] width 191 height 18
type textarea "135"
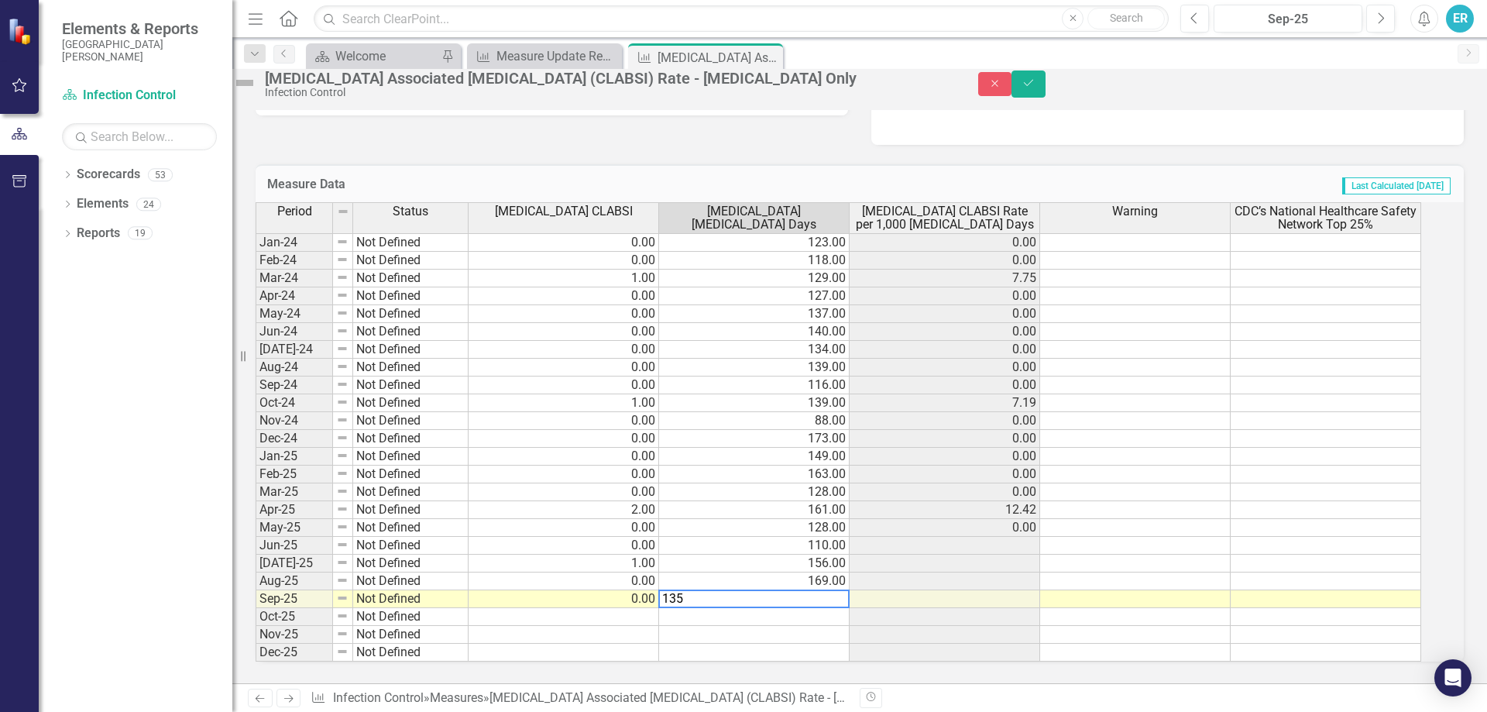
click at [793, 537] on td "110.00" at bounding box center [754, 546] width 191 height 18
click at [1036, 88] on icon "Save" at bounding box center [1029, 82] width 14 height 11
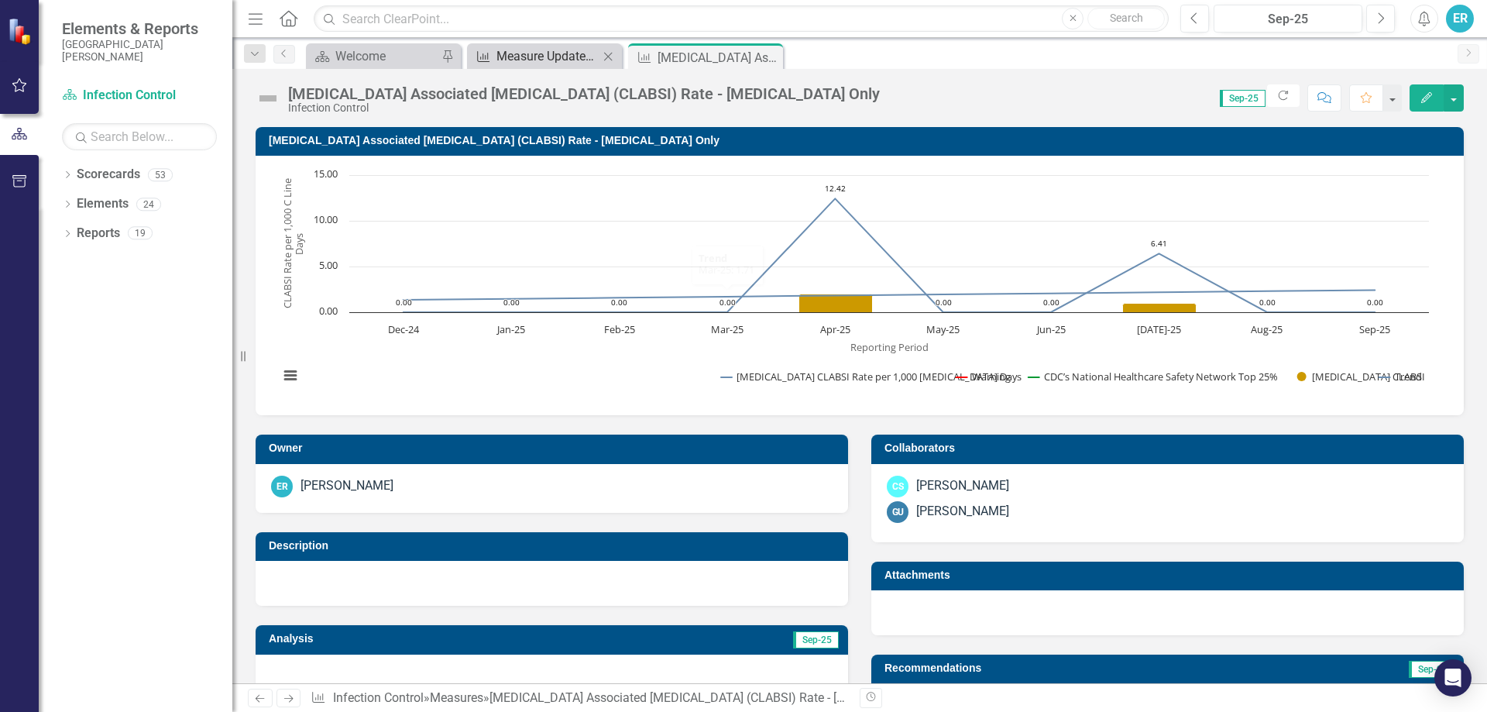
click at [568, 52] on div "Measure Update Report" at bounding box center [547, 55] width 102 height 19
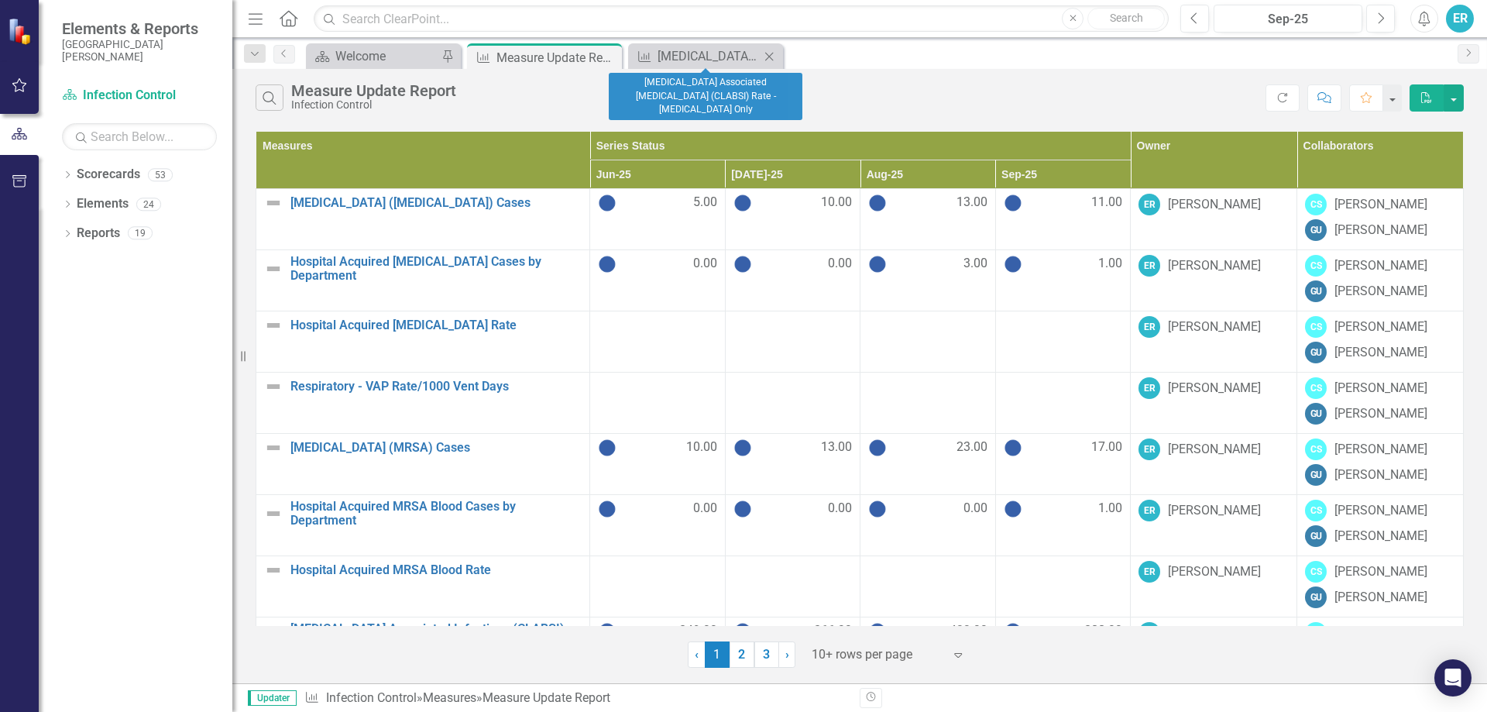
click at [766, 56] on icon "Close" at bounding box center [768, 56] width 15 height 12
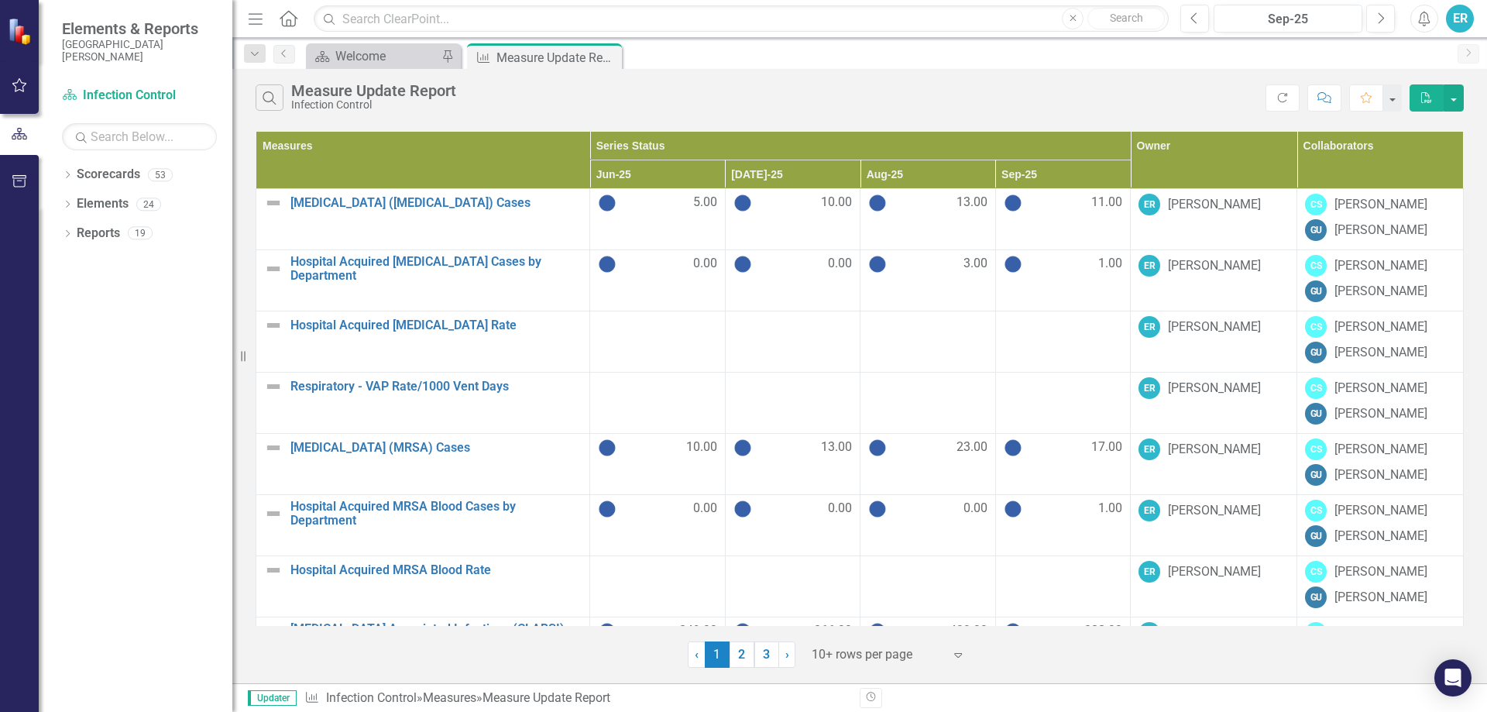
scroll to position [175, 0]
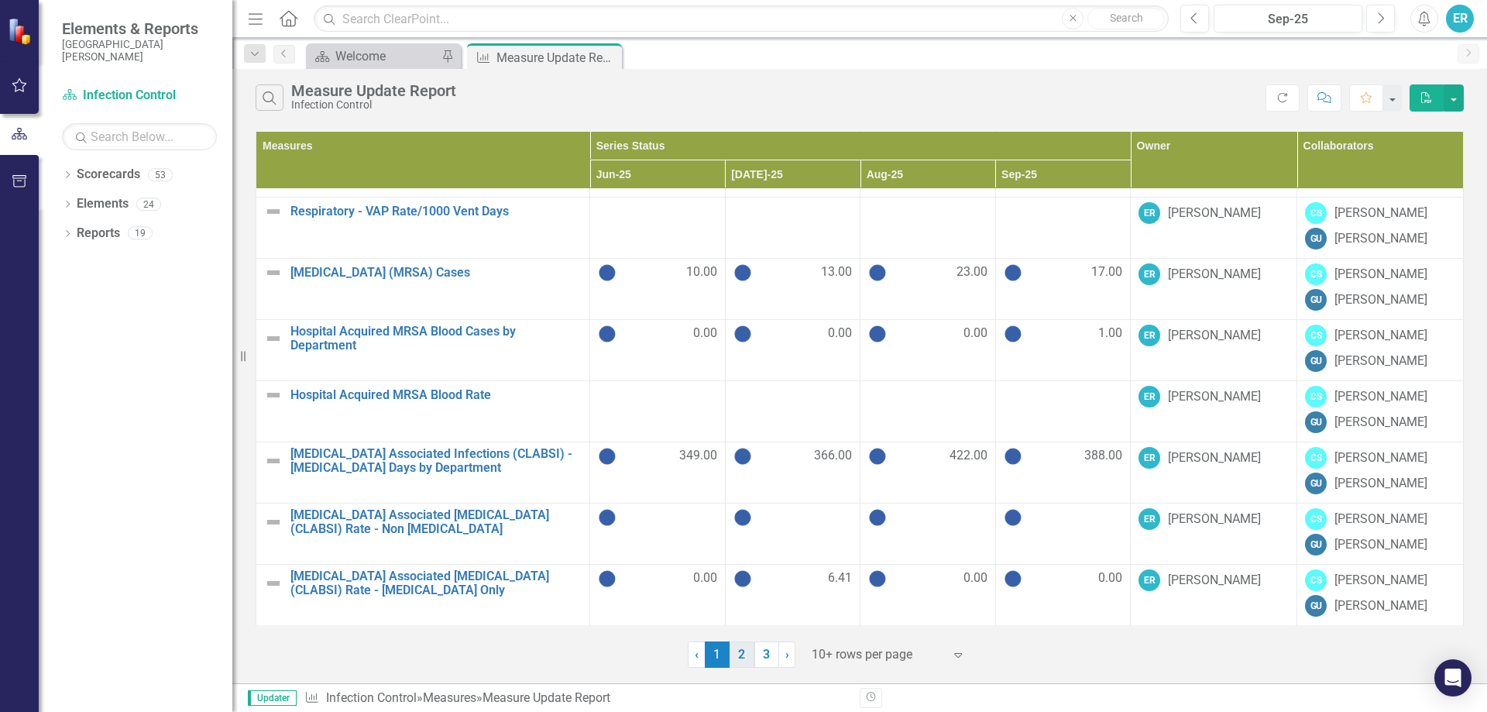
click at [746, 657] on link "2" at bounding box center [742, 654] width 25 height 26
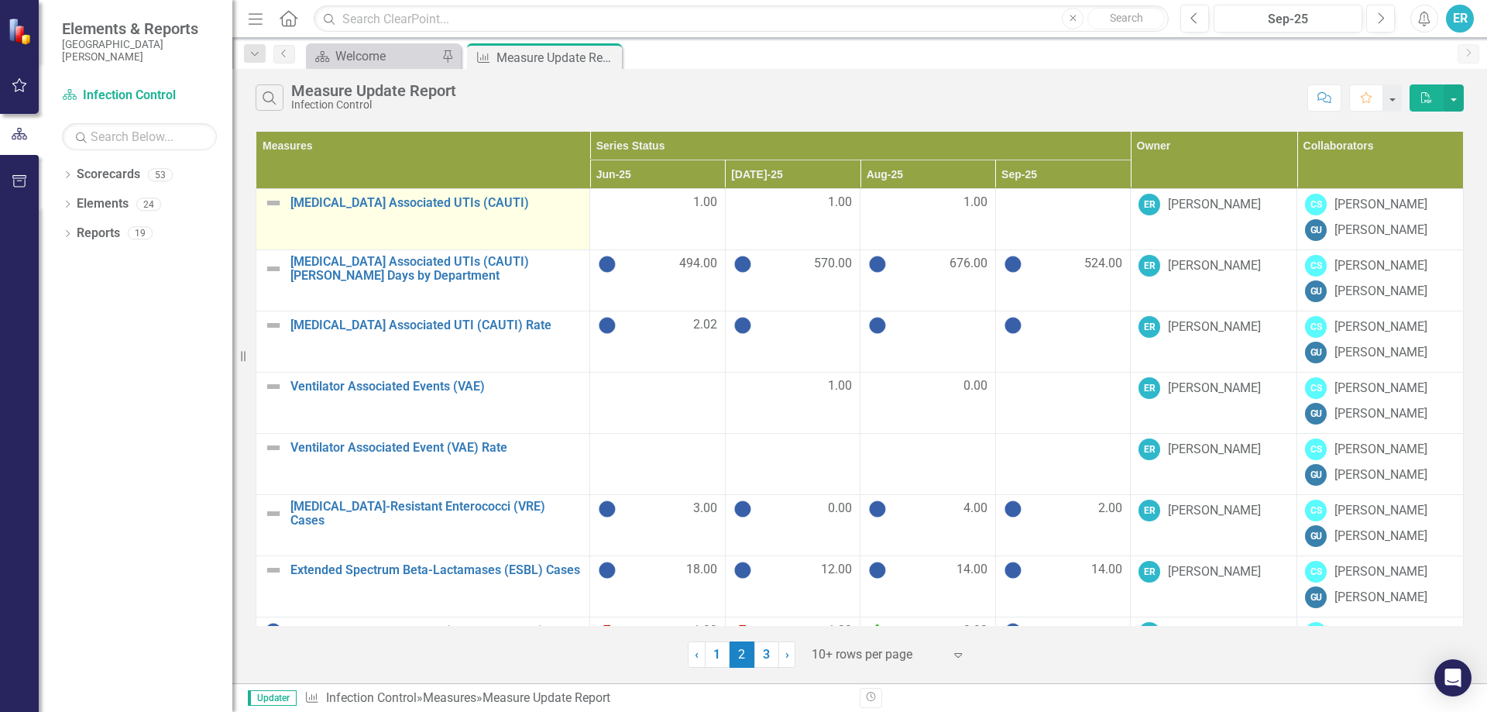
click at [409, 216] on td "[MEDICAL_DATA] Associated UTIs (CAUTI) Link Open Element" at bounding box center [423, 219] width 334 height 61
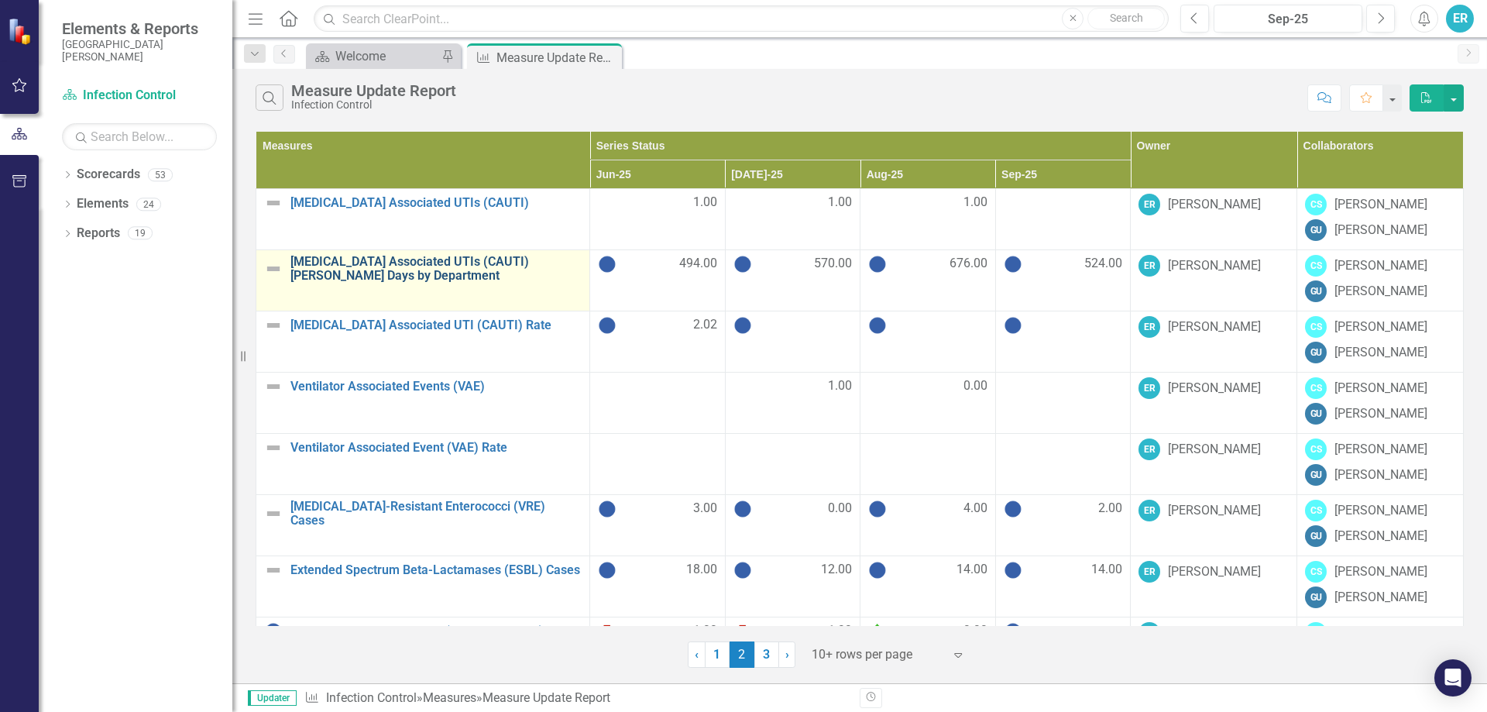
click at [431, 262] on link "[MEDICAL_DATA] Associated UTIs (CAUTI) [PERSON_NAME] Days by Department" at bounding box center [435, 268] width 291 height 27
